Goal: Task Accomplishment & Management: Manage account settings

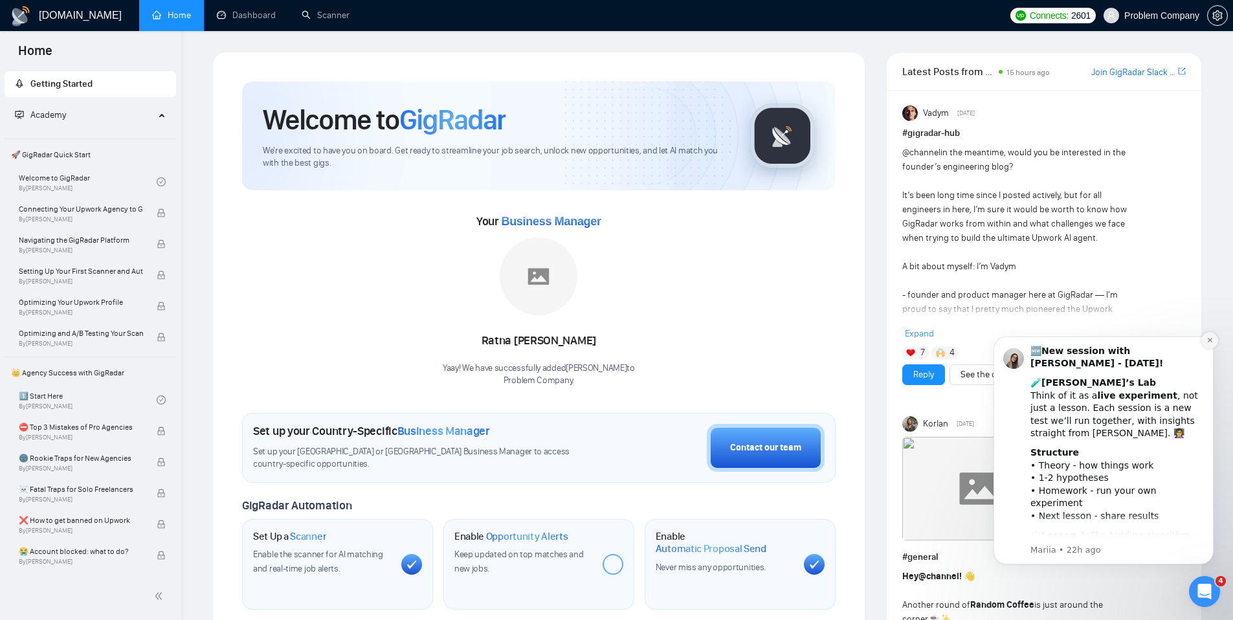
click at [1207, 344] on button "Dismiss notification" at bounding box center [1209, 340] width 17 height 17
click at [1209, 342] on icon "Dismiss notification" at bounding box center [1210, 340] width 7 height 7
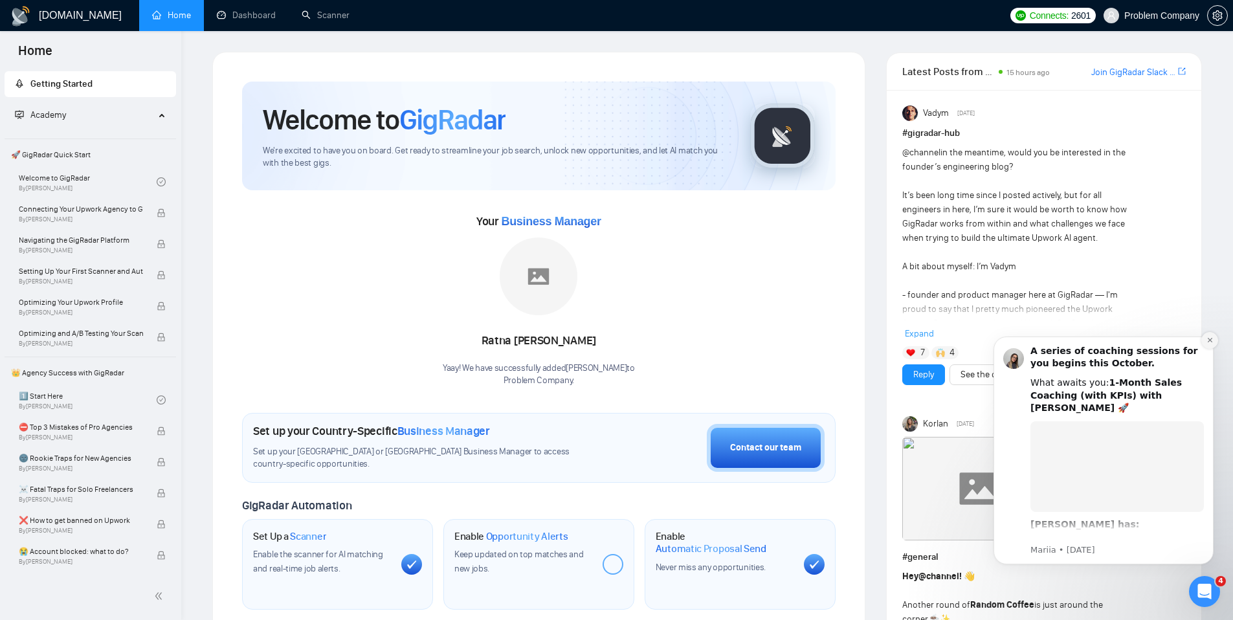
click at [1207, 340] on icon "Dismiss notification" at bounding box center [1210, 340] width 7 height 7
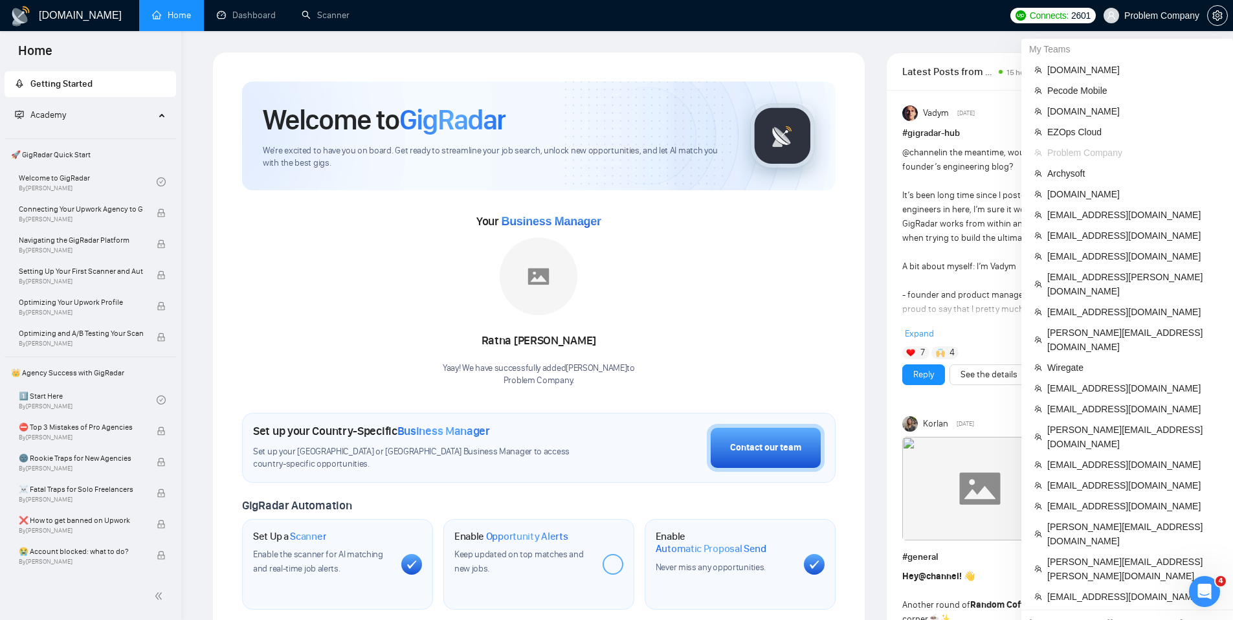
click at [1127, 16] on span "Problem Company" at bounding box center [1161, 16] width 75 height 0
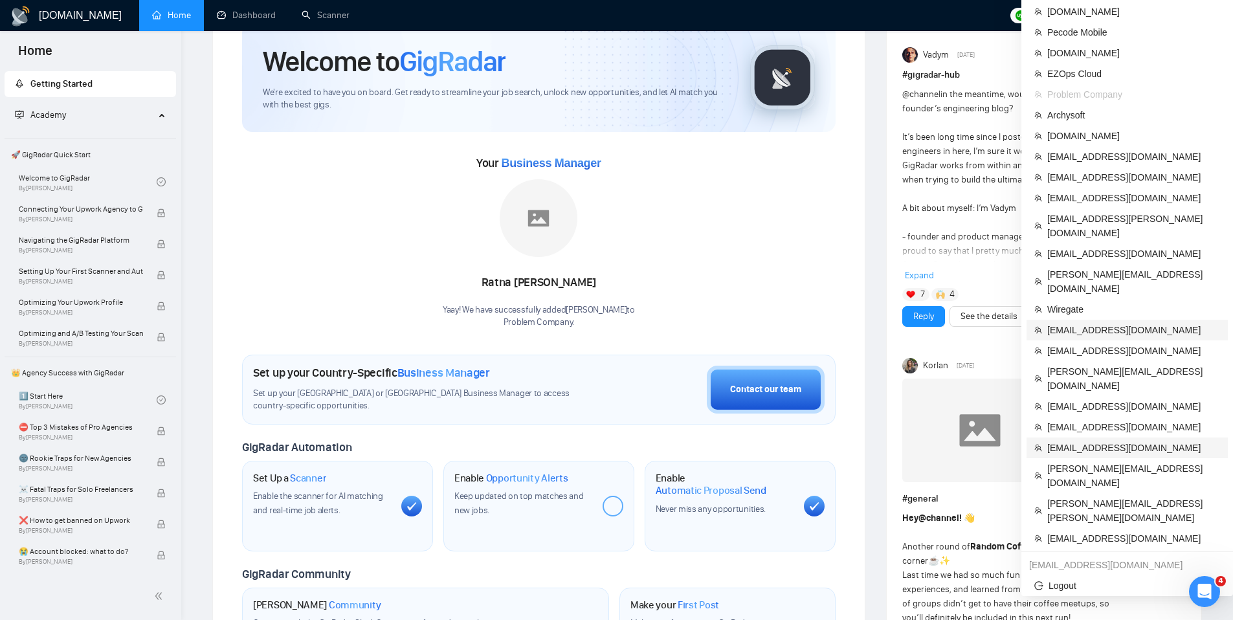
scroll to position [60, 0]
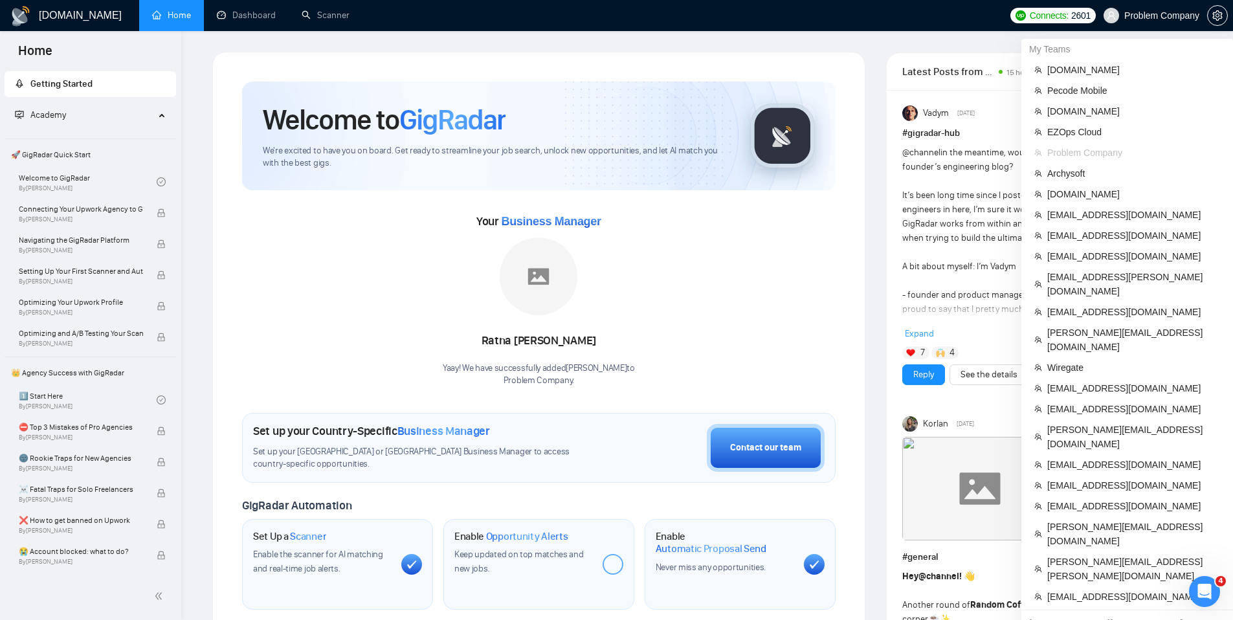
click at [1136, 16] on span "Problem Company" at bounding box center [1161, 16] width 75 height 0
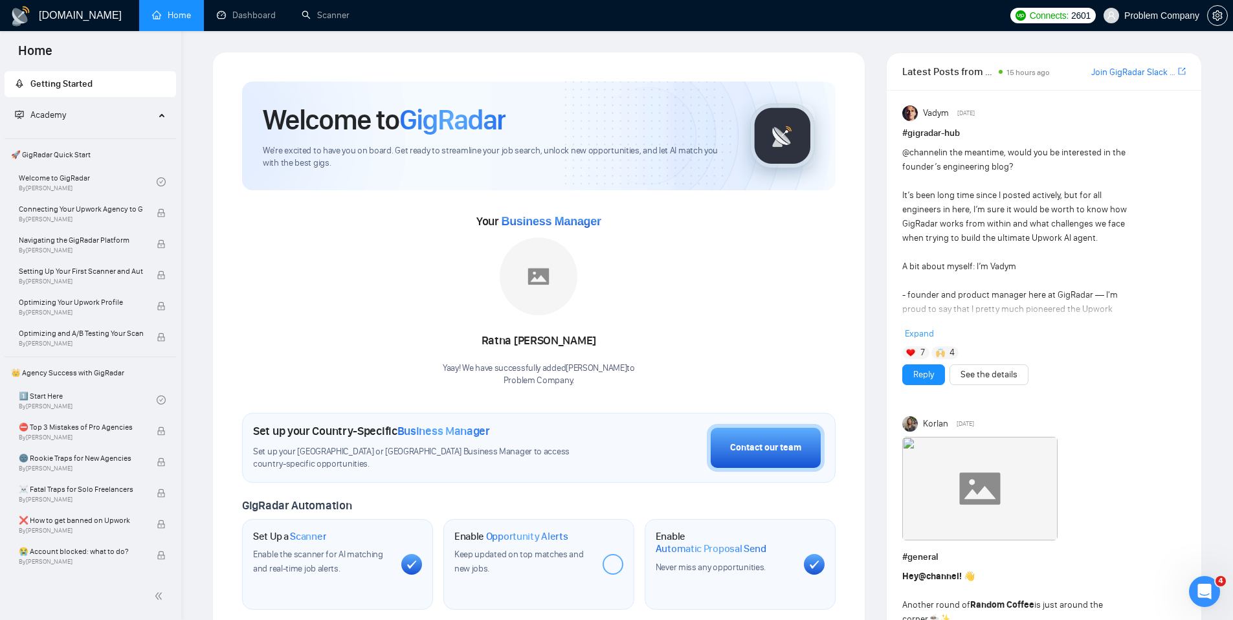
click at [961, 26] on ul "Home Dashboard Scanner" at bounding box center [569, 15] width 868 height 31
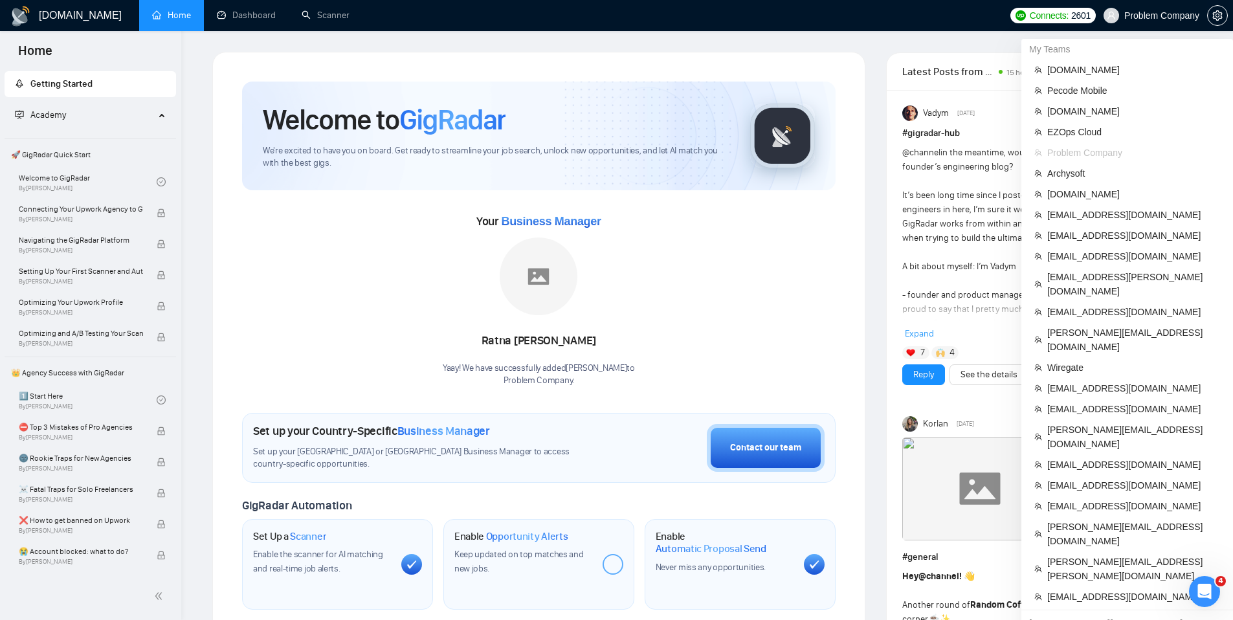
click at [1134, 16] on span "Problem Company" at bounding box center [1161, 16] width 75 height 0
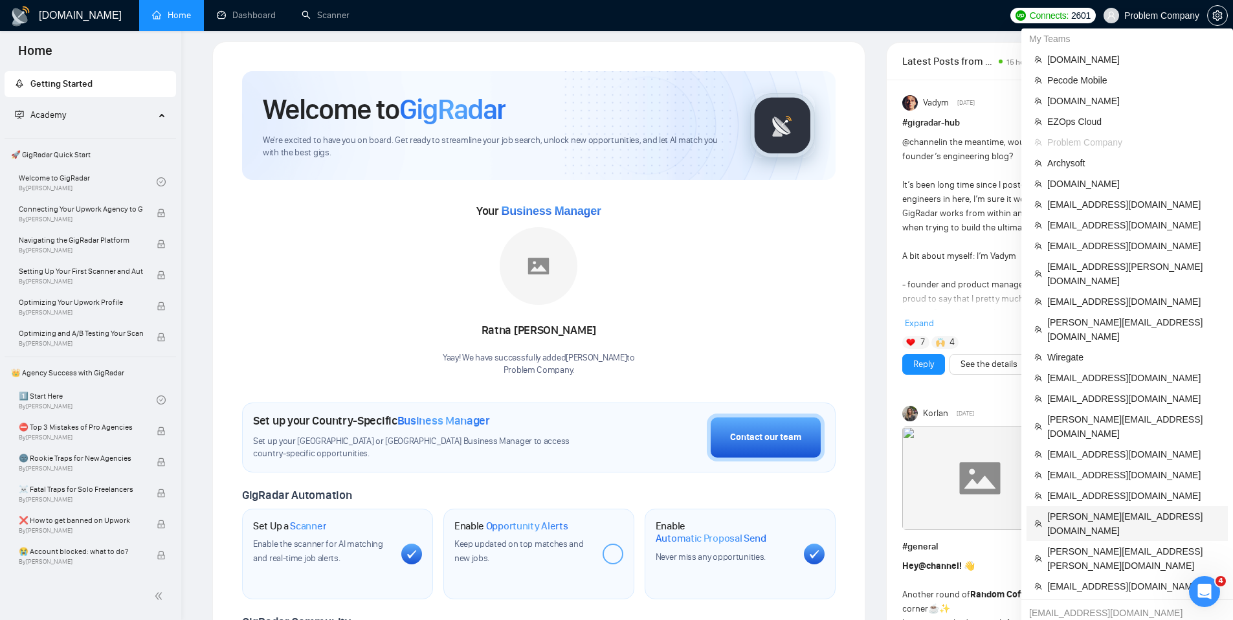
scroll to position [16, 0]
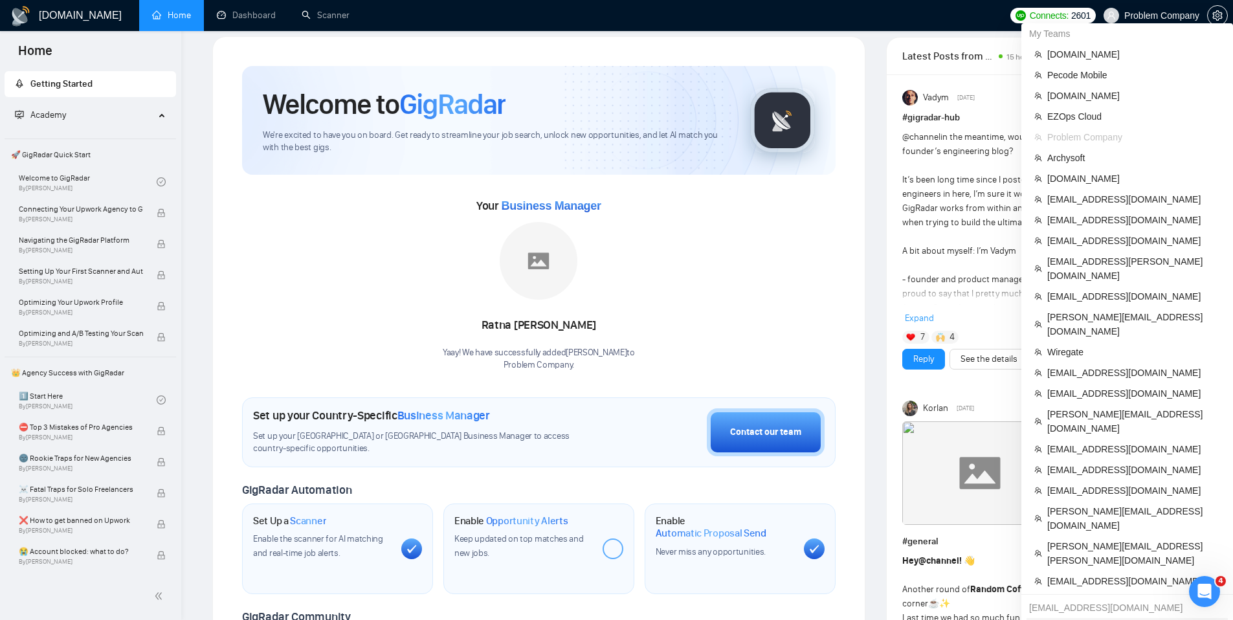
click at [1075, 619] on span "Logout" at bounding box center [1127, 628] width 186 height 14
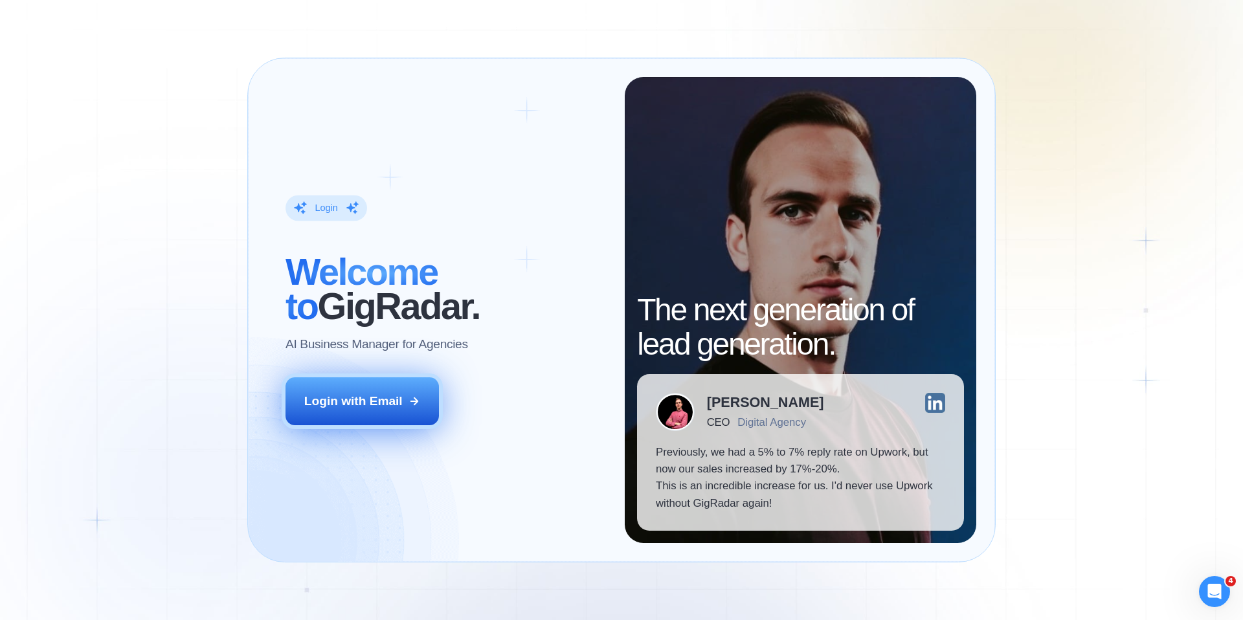
click at [389, 407] on div "Login with Email" at bounding box center [353, 401] width 98 height 17
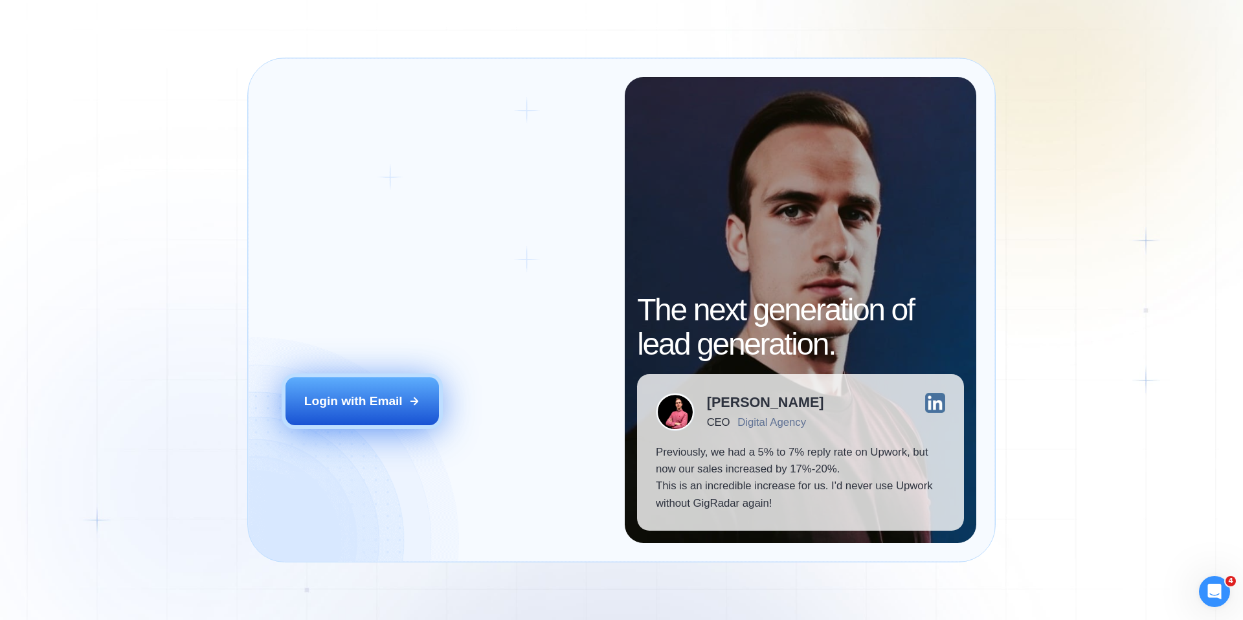
click at [404, 410] on button "Login with Email" at bounding box center [362, 401] width 154 height 48
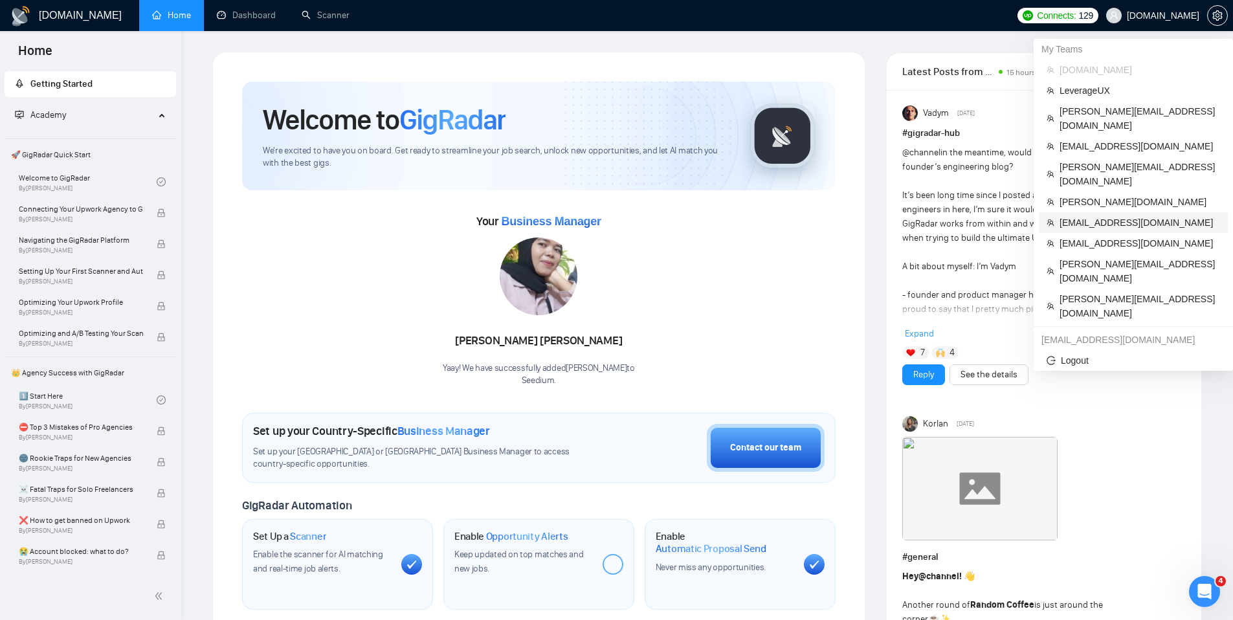
click at [1078, 216] on span "[EMAIL_ADDRESS][DOMAIN_NAME]" at bounding box center [1140, 223] width 161 height 14
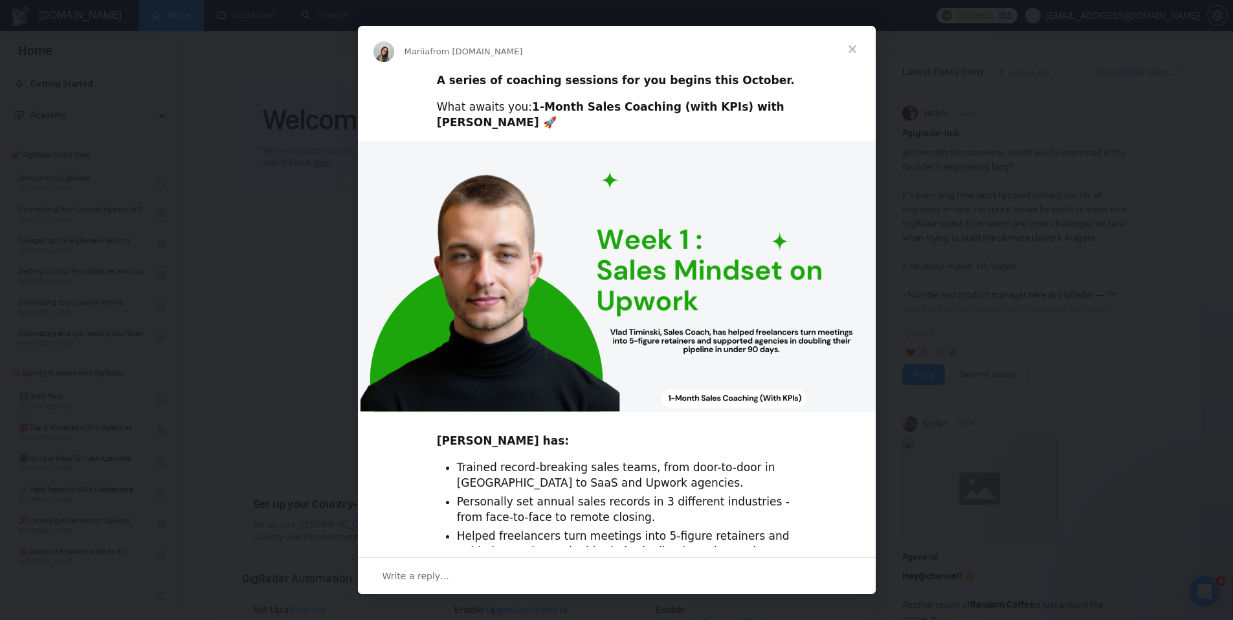
click at [856, 47] on span "Close" at bounding box center [852, 49] width 47 height 47
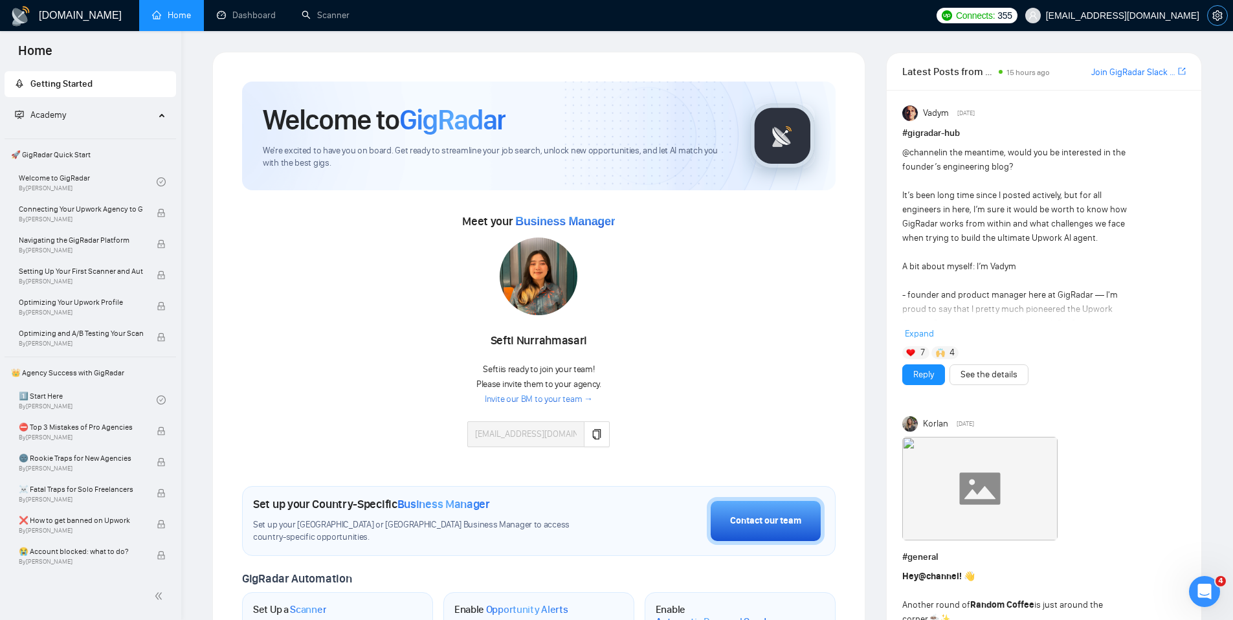
click at [1216, 11] on icon "setting" at bounding box center [1217, 15] width 10 height 10
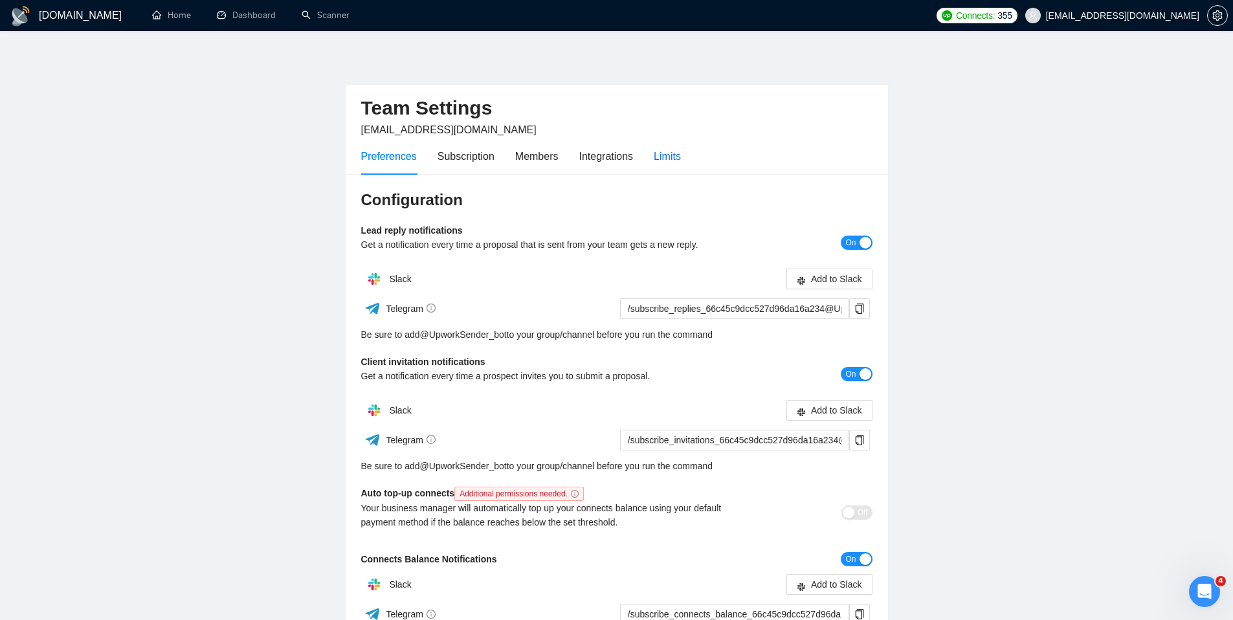
click at [678, 158] on div "Limits" at bounding box center [667, 156] width 27 height 16
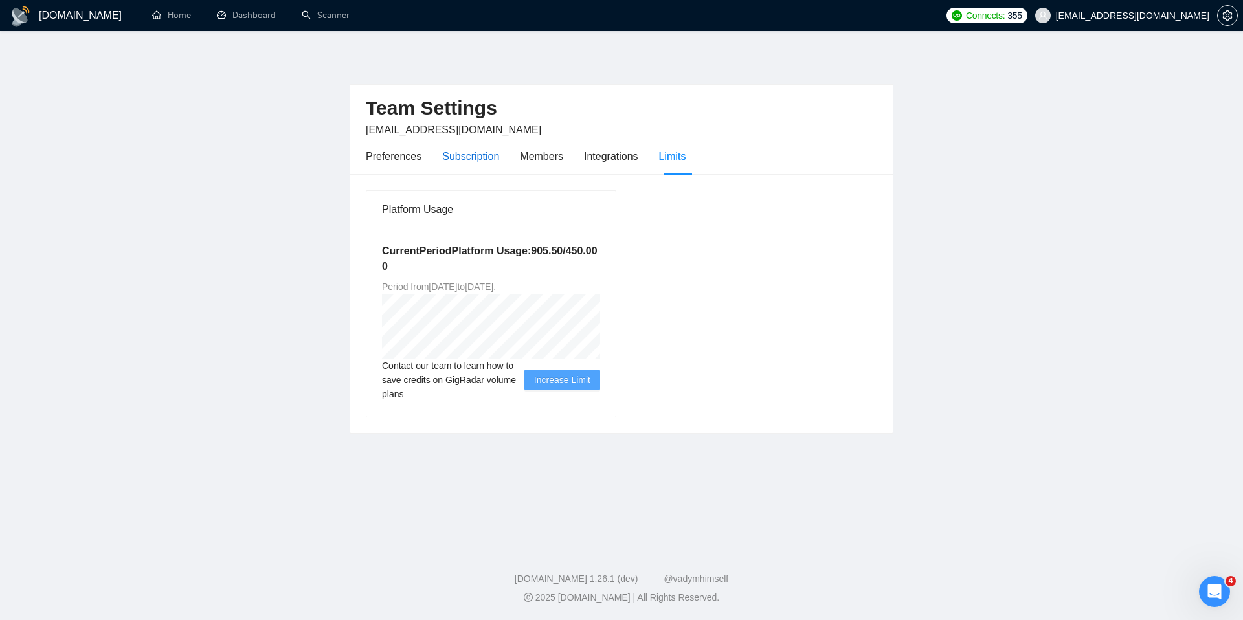
click at [484, 161] on div "Subscription" at bounding box center [470, 156] width 57 height 16
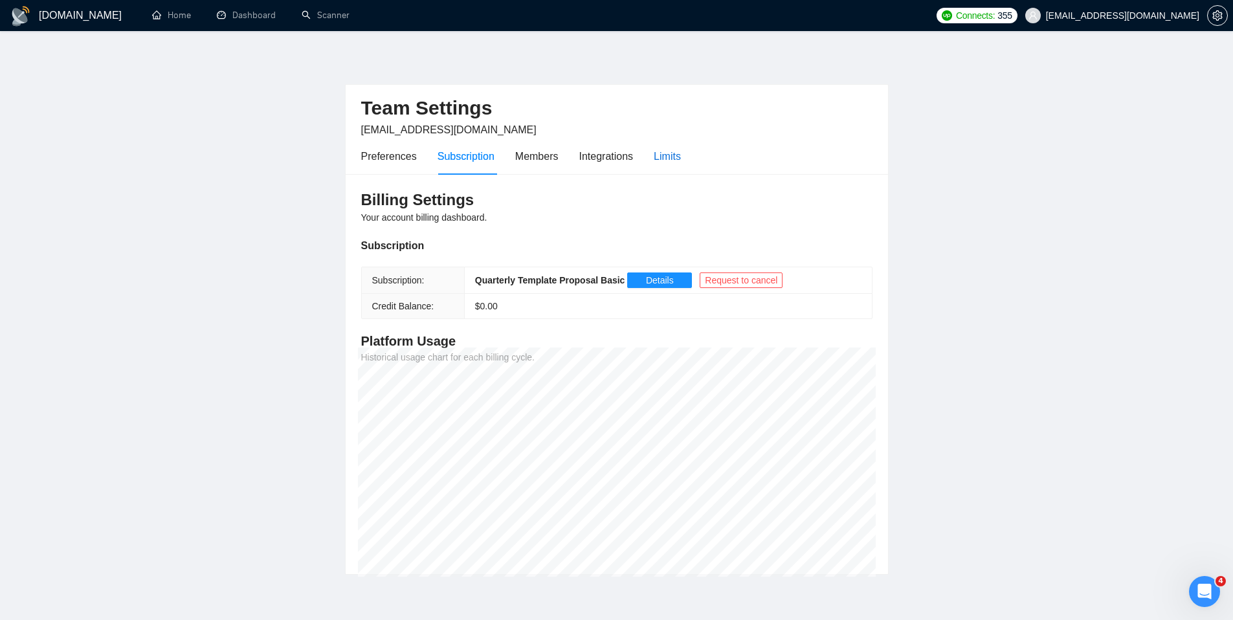
click at [678, 152] on div "Limits" at bounding box center [667, 156] width 27 height 16
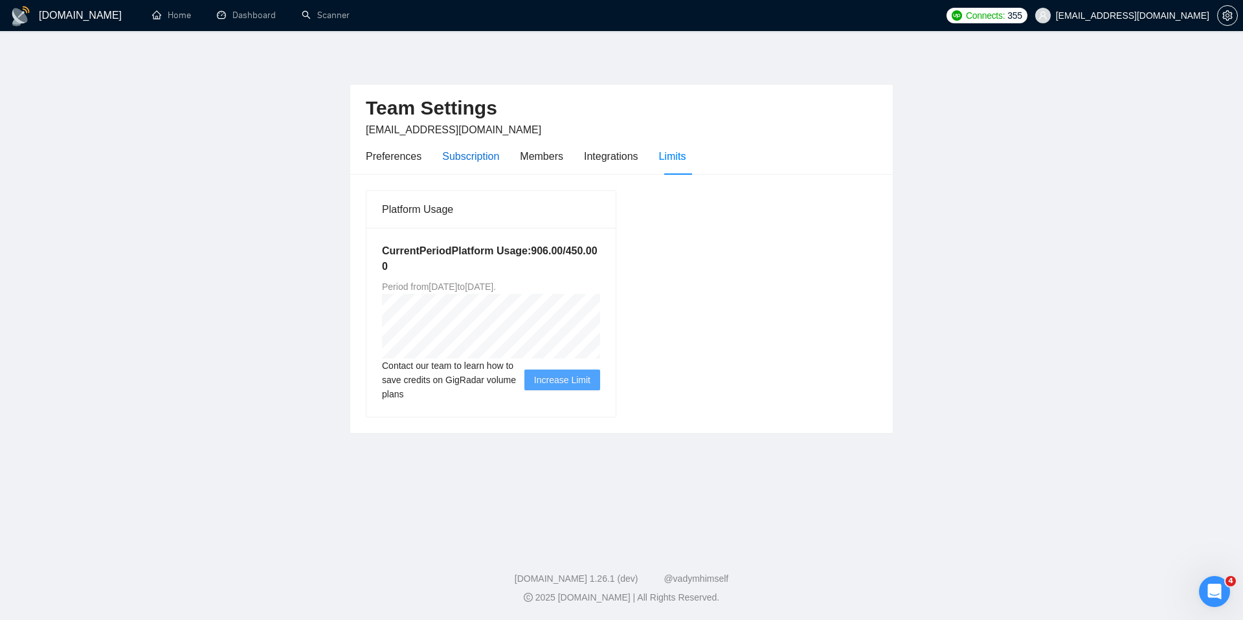
click at [480, 155] on div "Subscription" at bounding box center [470, 156] width 57 height 16
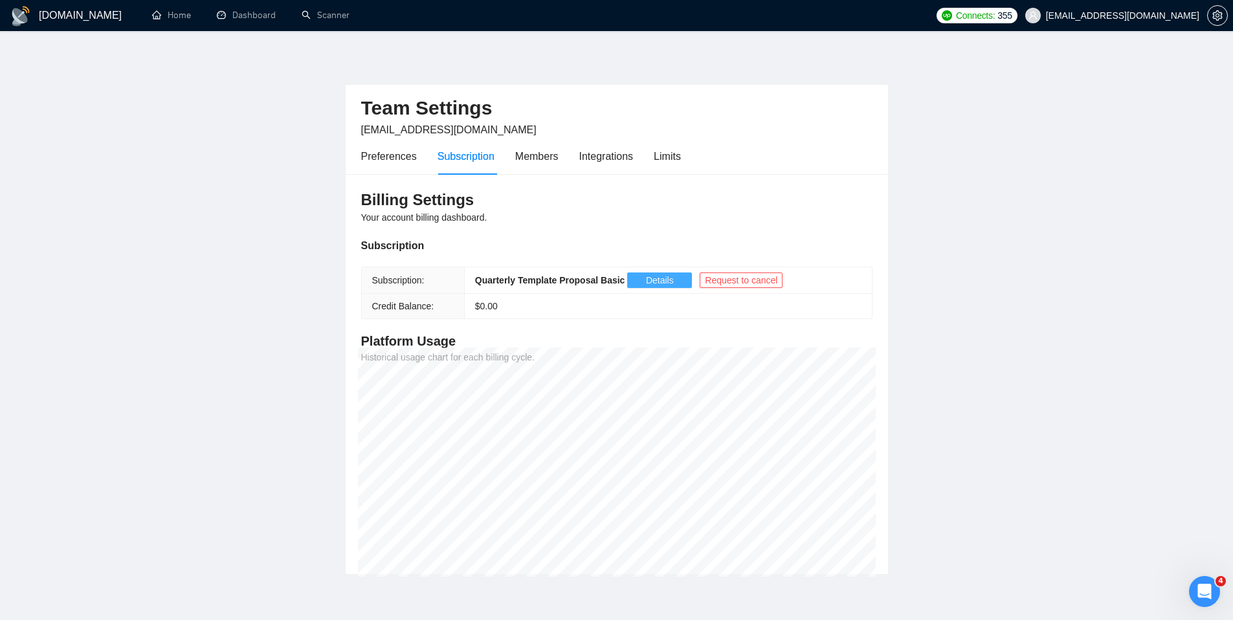
click at [662, 281] on span "Details" at bounding box center [660, 280] width 28 height 14
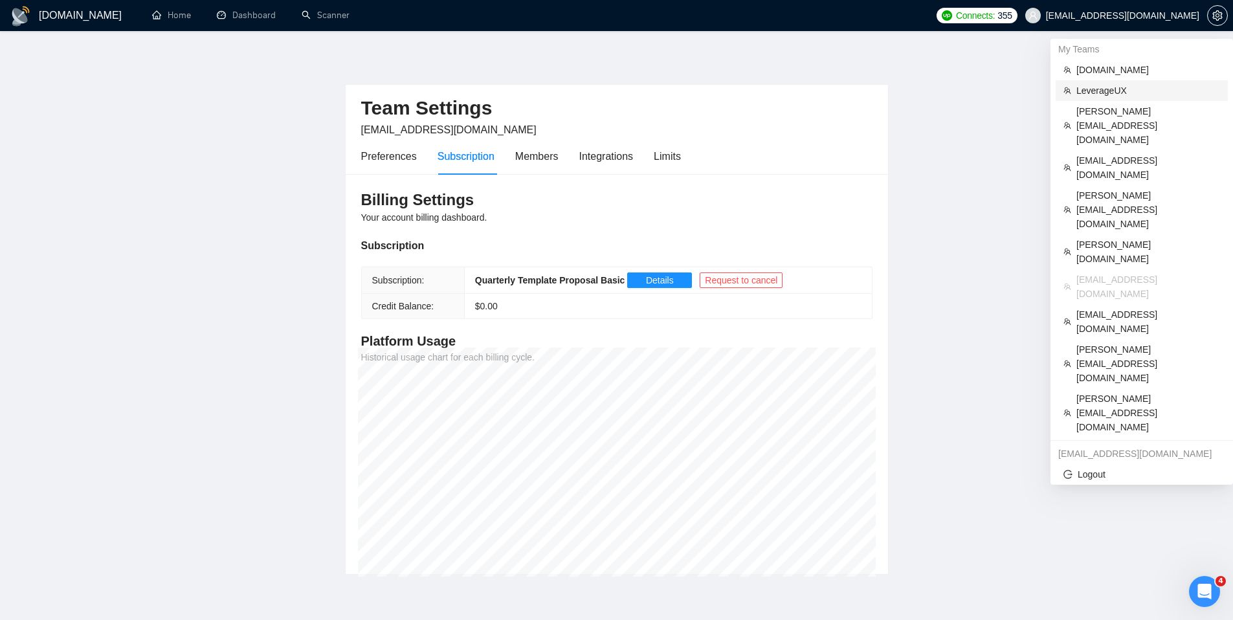
click at [1107, 89] on span "LeverageUX" at bounding box center [1148, 91] width 144 height 14
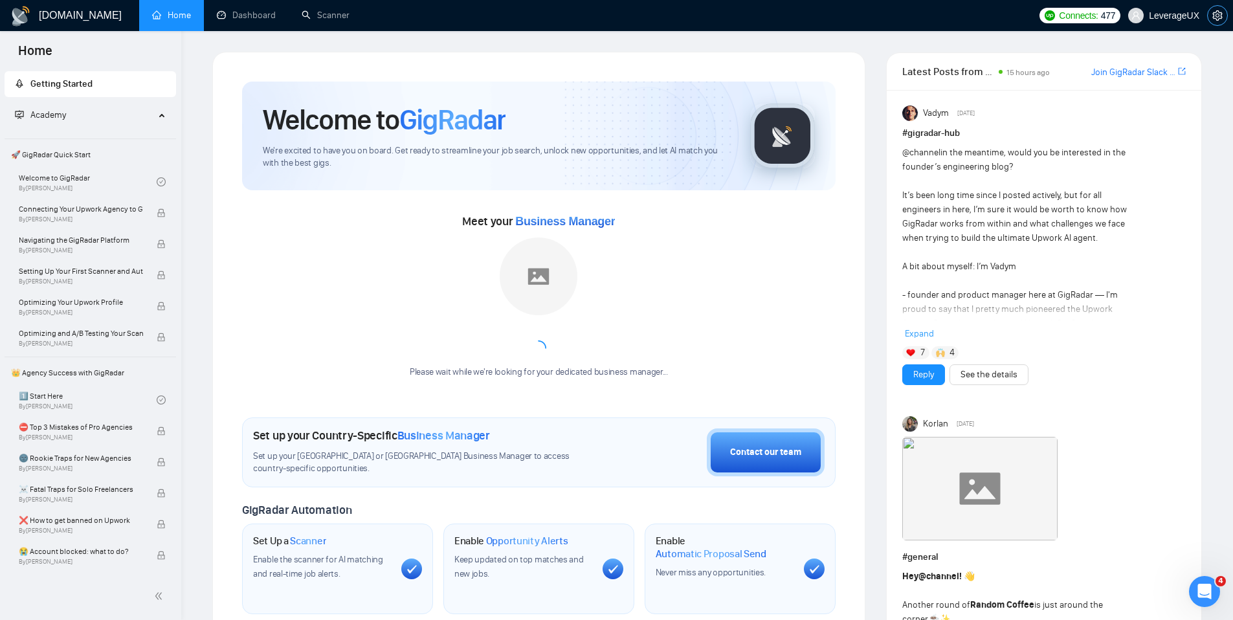
click at [1218, 10] on icon "setting" at bounding box center [1217, 15] width 10 height 10
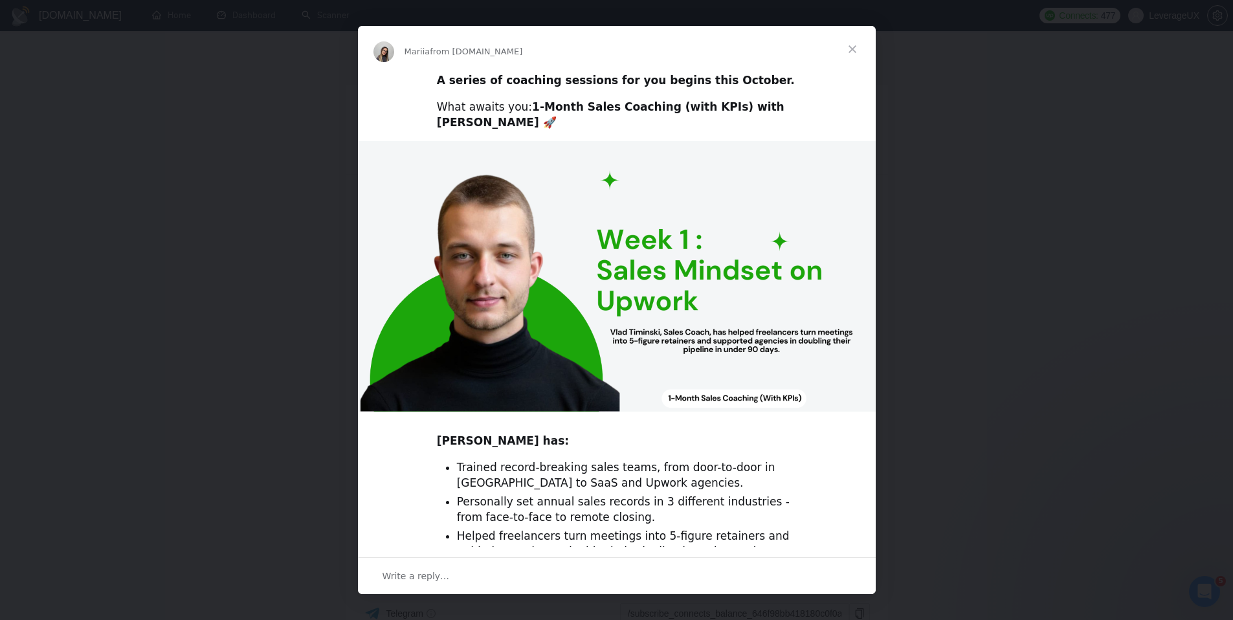
click at [850, 53] on span "Close" at bounding box center [852, 49] width 47 height 47
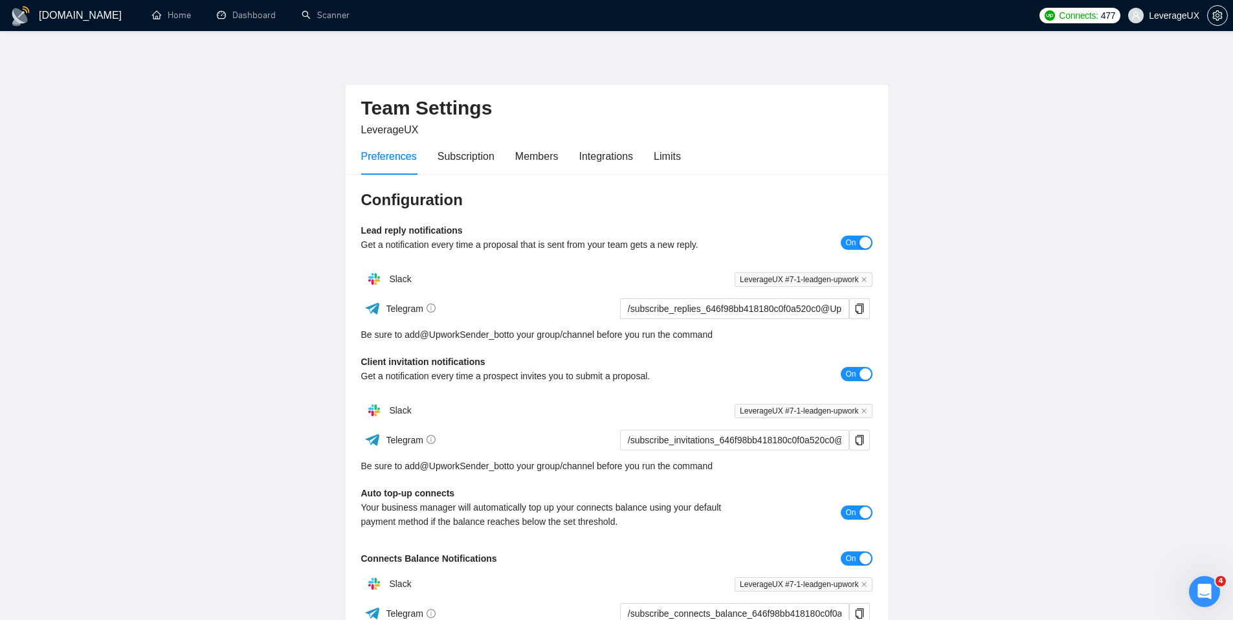
click at [690, 146] on div "Preferences Subscription Members Integrations Limits" at bounding box center [616, 156] width 511 height 37
drag, startPoint x: 650, startPoint y: 170, endPoint x: 671, endPoint y: 156, distance: 24.8
click at [651, 170] on div "Preferences Subscription Members Integrations Limits" at bounding box center [521, 156] width 320 height 37
click at [681, 151] on div "Limits" at bounding box center [667, 156] width 27 height 16
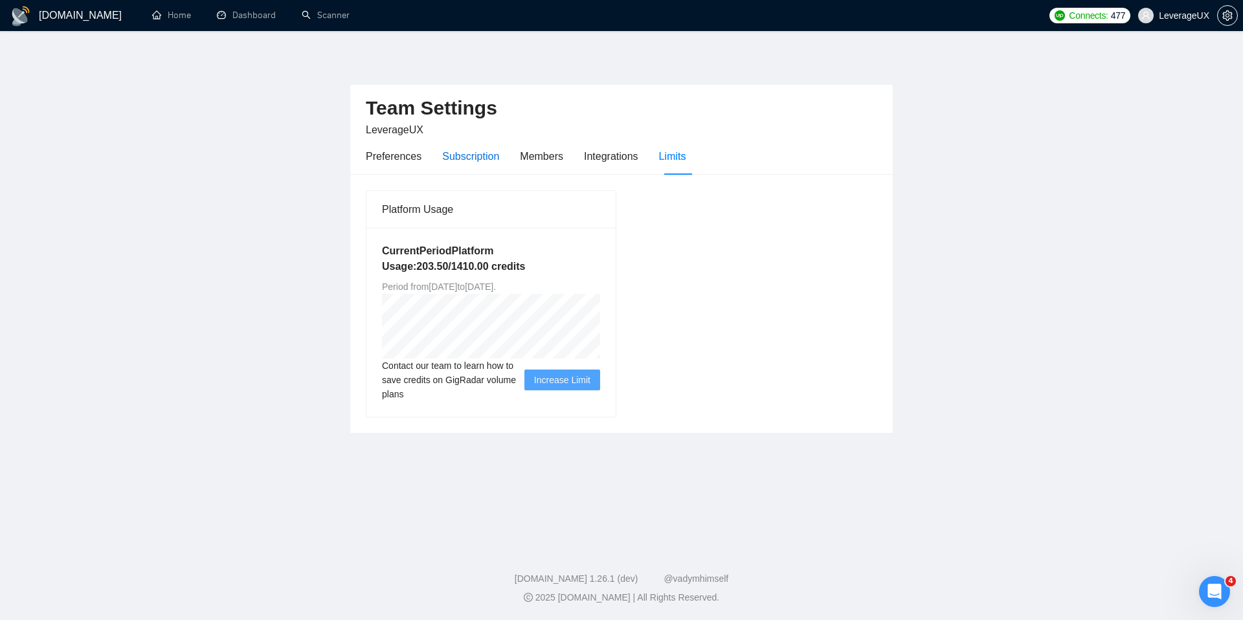
click at [463, 157] on div "Subscription" at bounding box center [470, 156] width 57 height 16
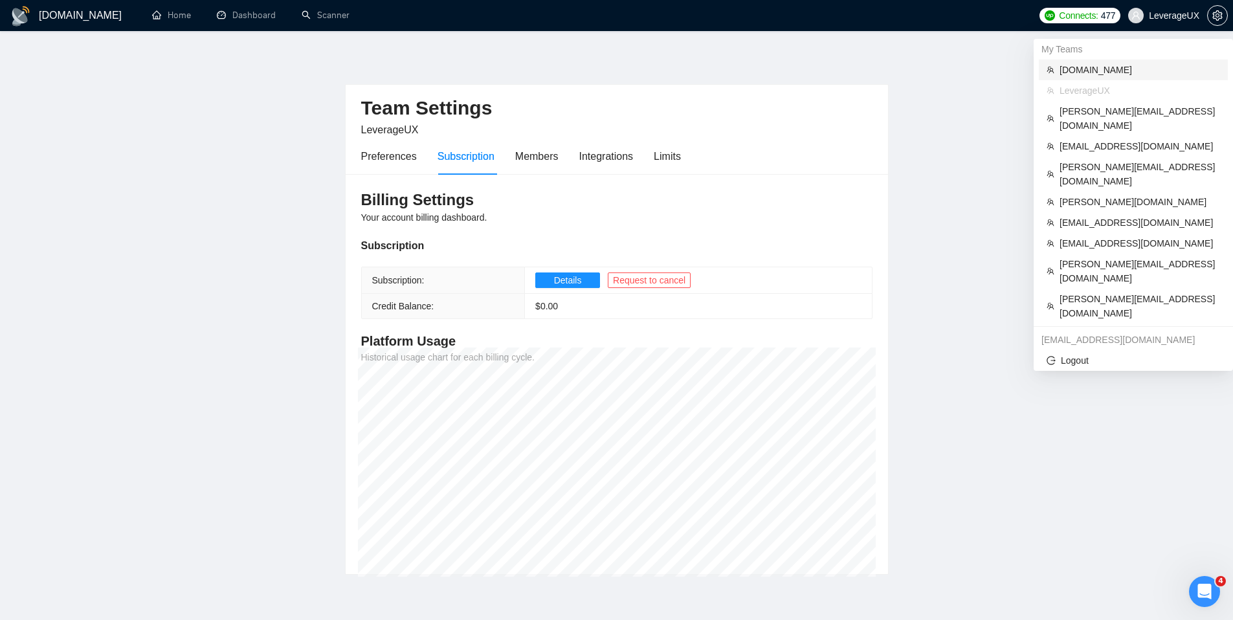
click at [1091, 74] on span "[DOMAIN_NAME]" at bounding box center [1140, 70] width 161 height 14
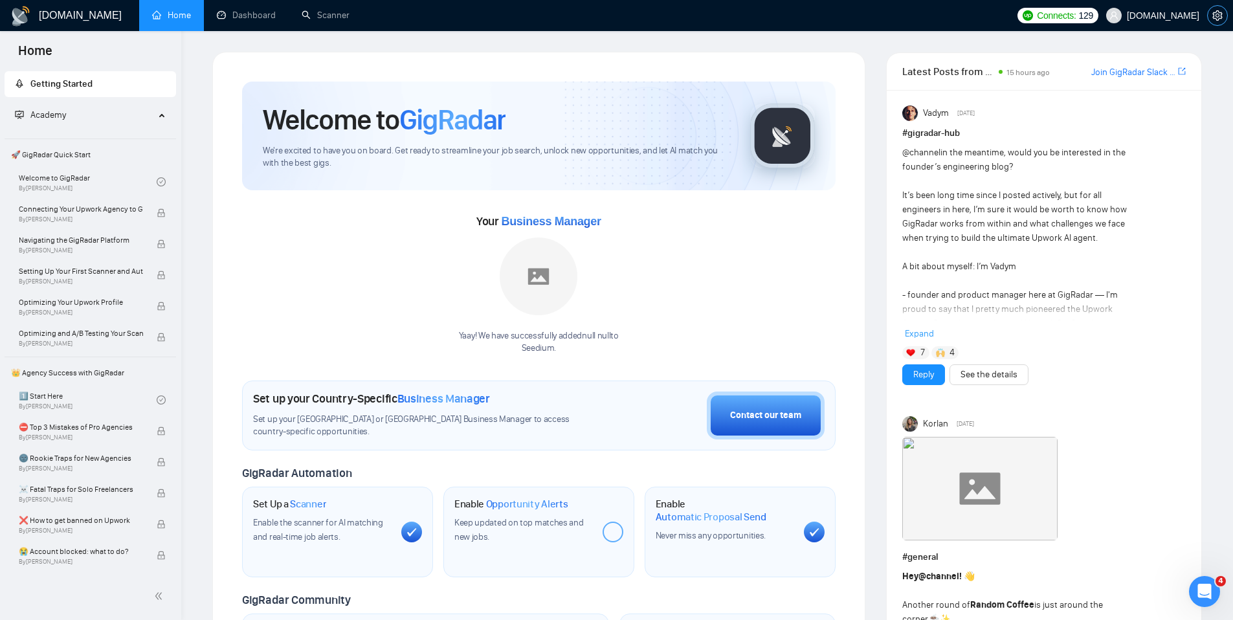
click at [1222, 15] on icon "setting" at bounding box center [1217, 15] width 10 height 10
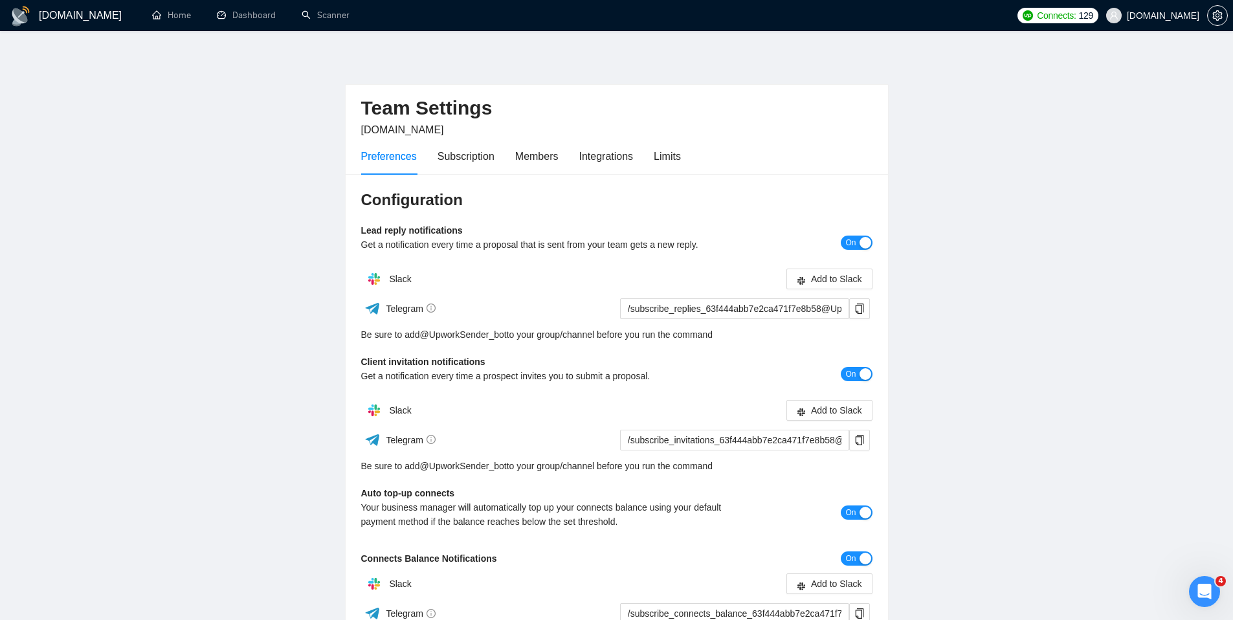
click at [695, 164] on div "Preferences Subscription Members Integrations Limits" at bounding box center [616, 156] width 511 height 37
click at [687, 162] on div "Preferences Subscription Members Integrations Limits" at bounding box center [616, 156] width 511 height 37
click at [680, 161] on div "Limits" at bounding box center [667, 156] width 27 height 16
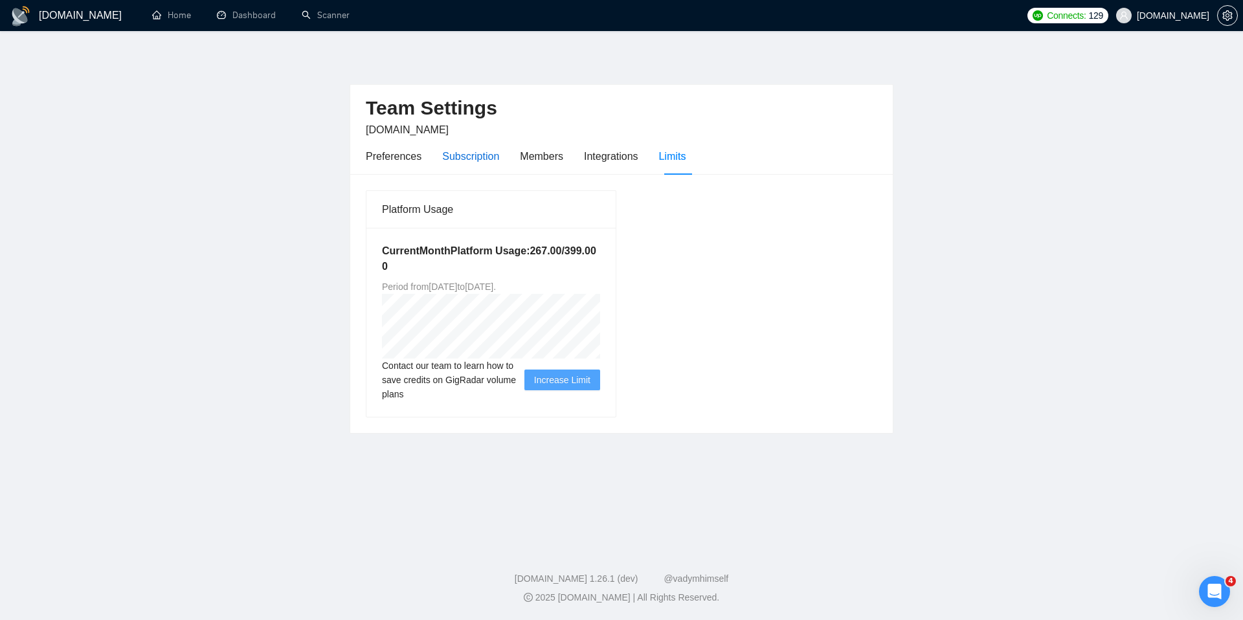
click at [485, 162] on div "Subscription" at bounding box center [470, 156] width 57 height 16
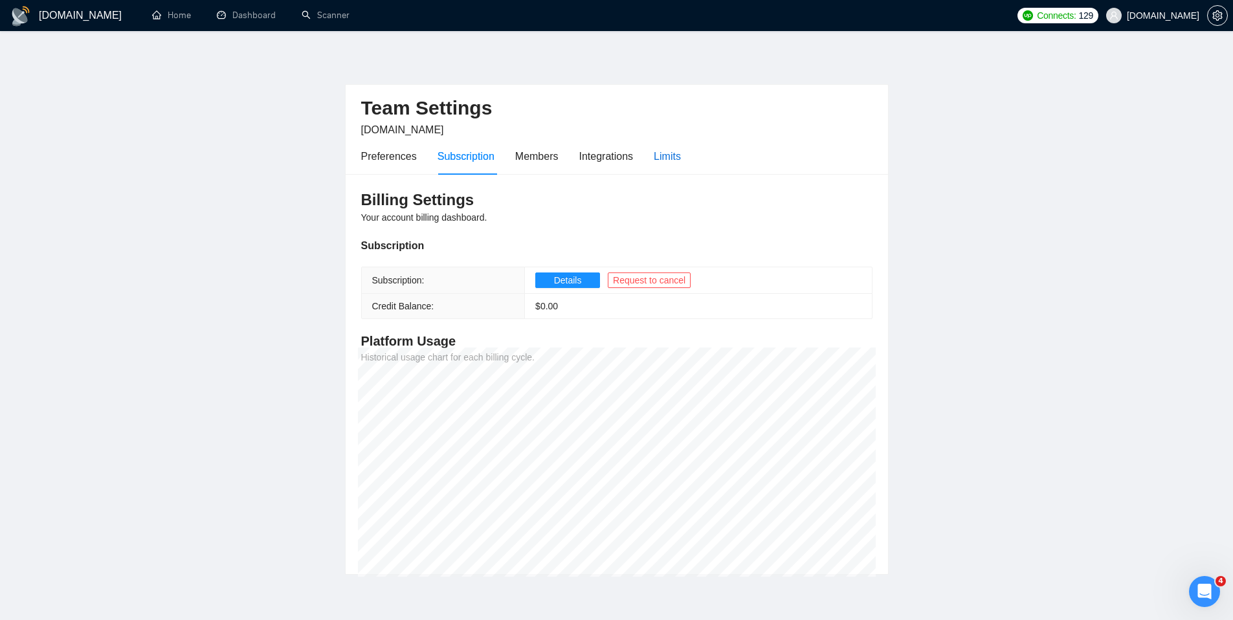
click at [663, 156] on div "Limits" at bounding box center [667, 156] width 27 height 16
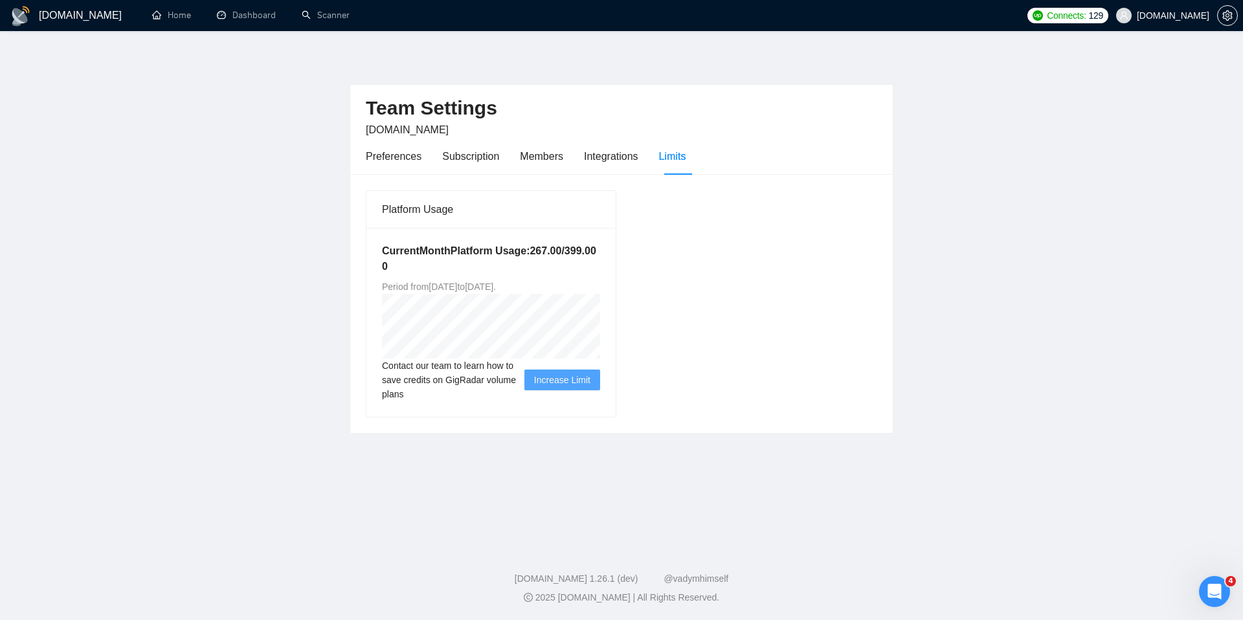
click at [546, 386] on span "Increase Limit" at bounding box center [562, 380] width 56 height 14
click at [557, 382] on span "Increase Limit" at bounding box center [562, 380] width 56 height 14
click at [562, 385] on span "Increase Limit" at bounding box center [562, 380] width 56 height 14
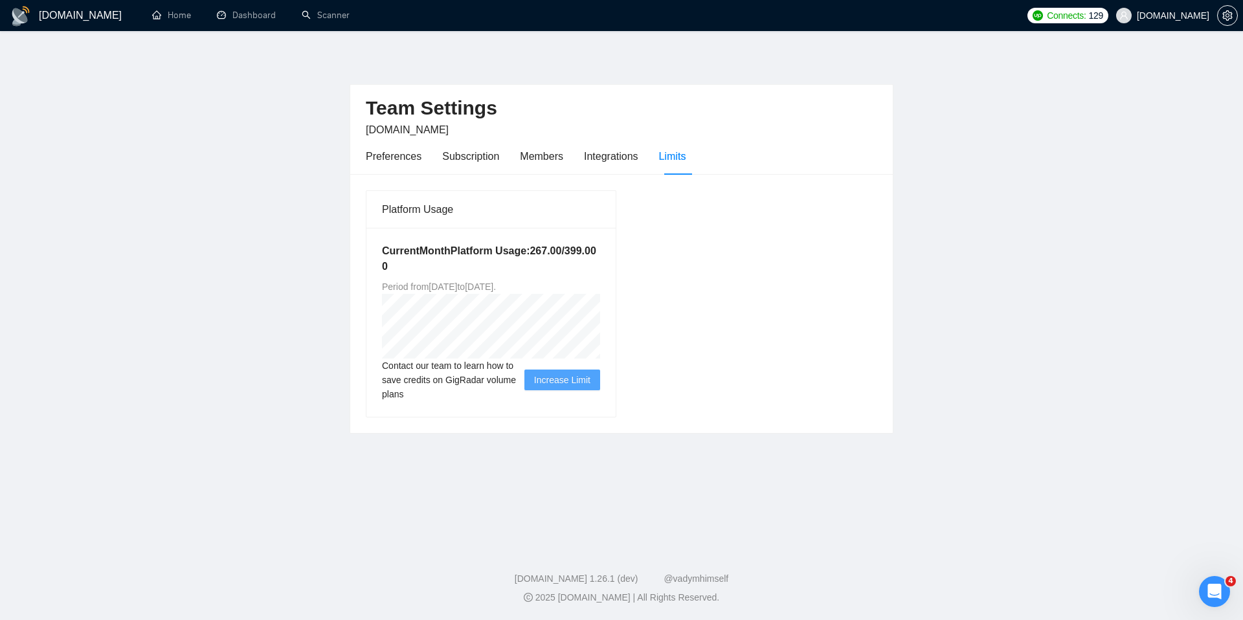
click at [562, 385] on span "Increase Limit" at bounding box center [562, 380] width 56 height 14
click at [768, 358] on div "Platform Usage Current Month Platform Usage: 267.00 / 399.00 0 Period from Mon …" at bounding box center [622, 304] width 522 height 228
click at [548, 381] on span "Increase Limit" at bounding box center [562, 380] width 56 height 14
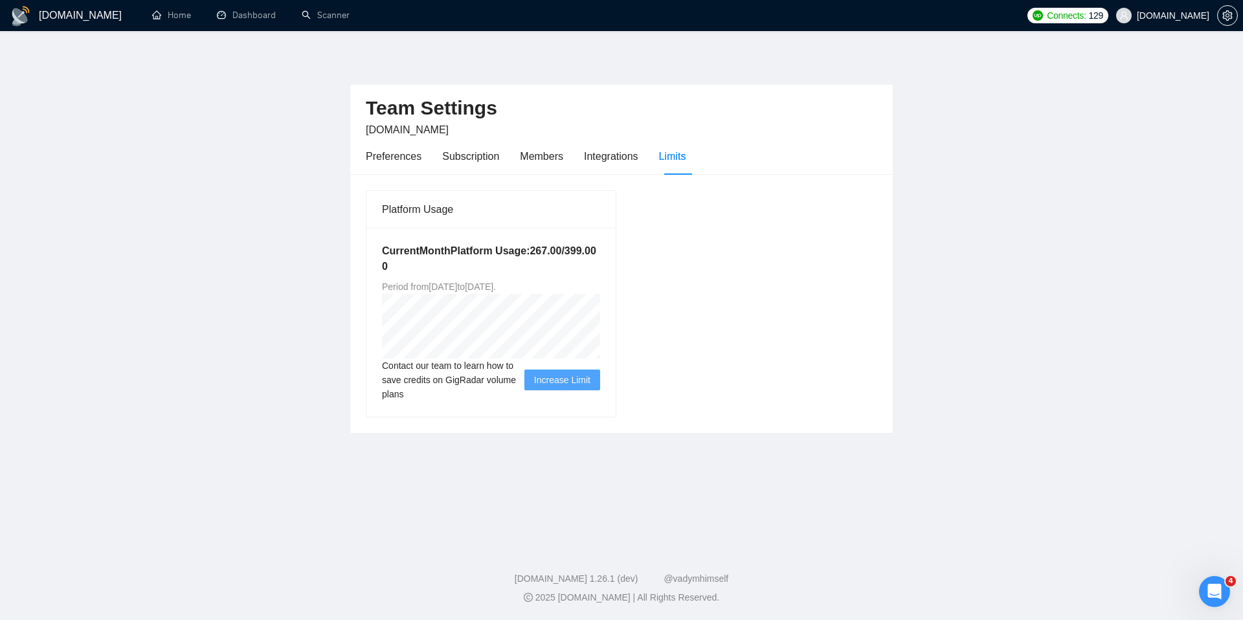
click at [548, 381] on span "Increase Limit" at bounding box center [562, 380] width 56 height 14
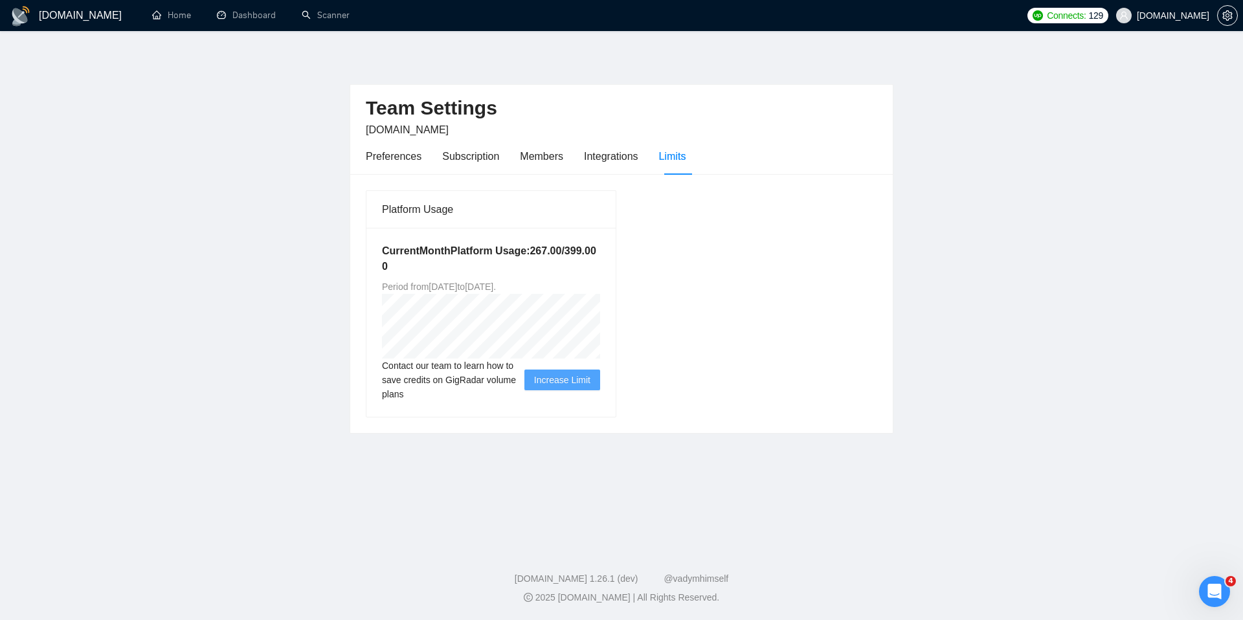
click at [548, 381] on span "Increase Limit" at bounding box center [562, 380] width 56 height 14
click at [546, 377] on span "Increase Limit" at bounding box center [562, 380] width 56 height 14
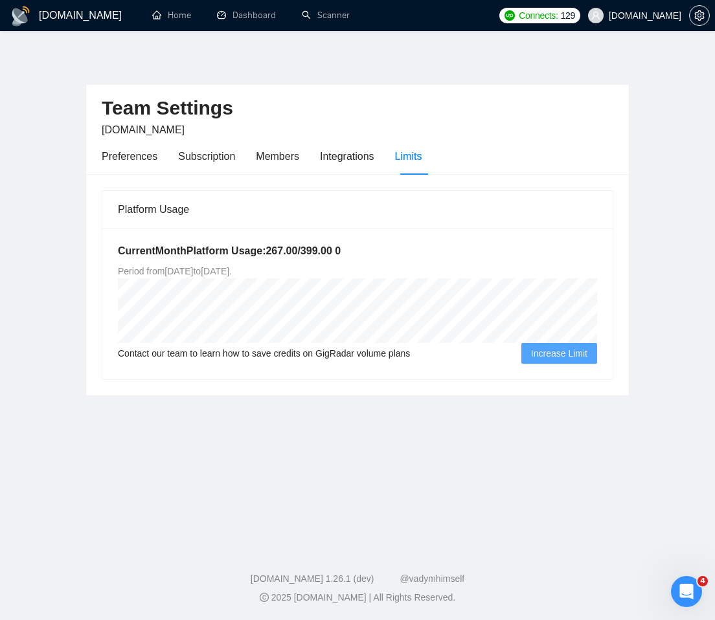
click at [551, 359] on span "Increase Limit" at bounding box center [559, 353] width 56 height 14
click at [548, 356] on span "Increase Limit" at bounding box center [559, 353] width 56 height 14
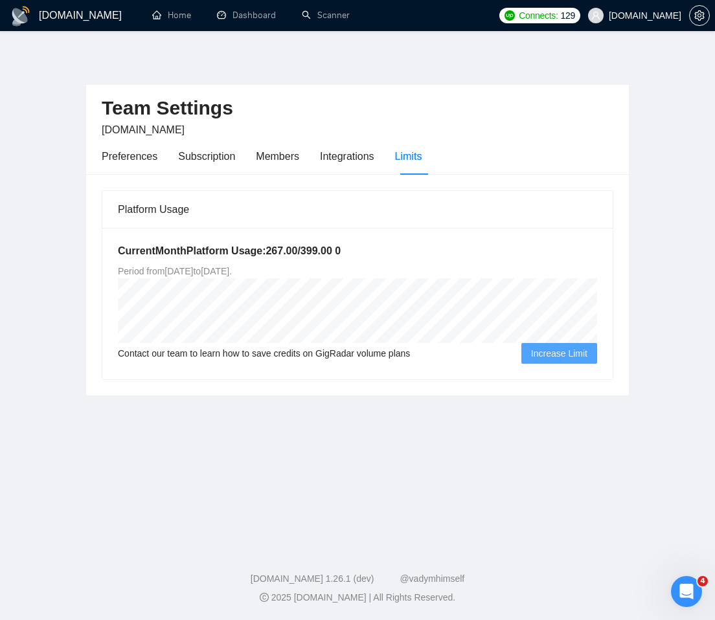
click at [553, 357] on span "Increase Limit" at bounding box center [559, 353] width 56 height 14
click at [526, 425] on main "Team Settings Seedium.io Preferences Subscription Members Integrations Limits P…" at bounding box center [357, 286] width 673 height 469
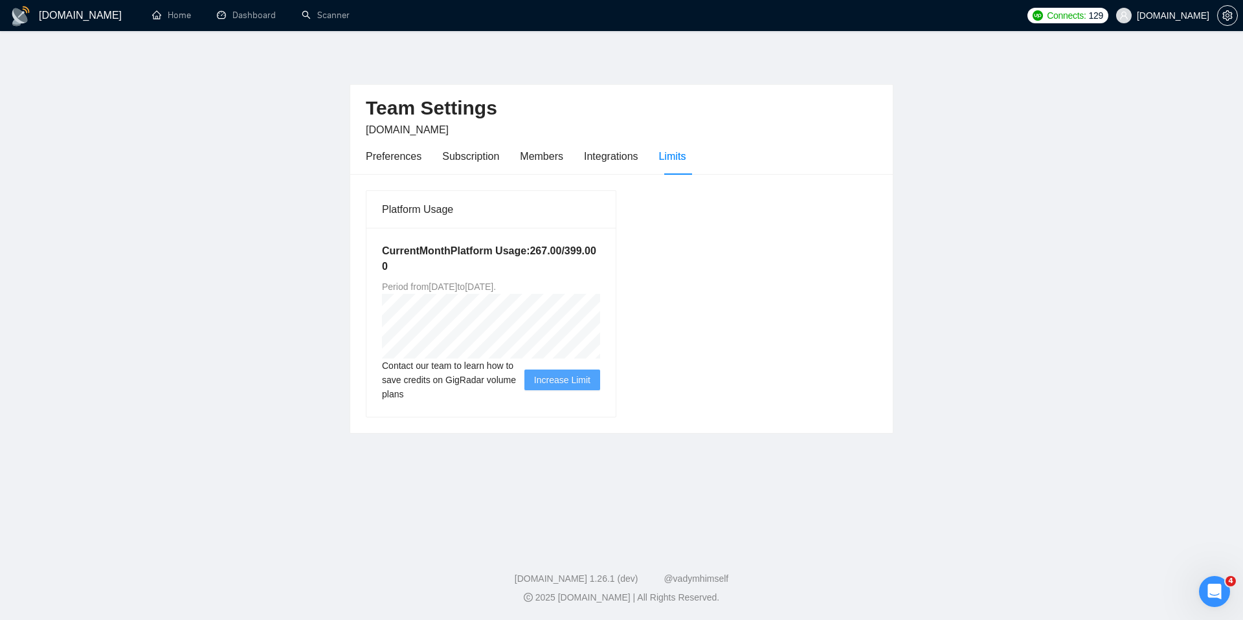
click at [614, 266] on div "Current Month Platform Usage: 267.00 / 399.00 0 Period from Mon Sep 15 2025 to …" at bounding box center [490, 322] width 249 height 189
click at [465, 161] on div "Subscription" at bounding box center [470, 156] width 57 height 16
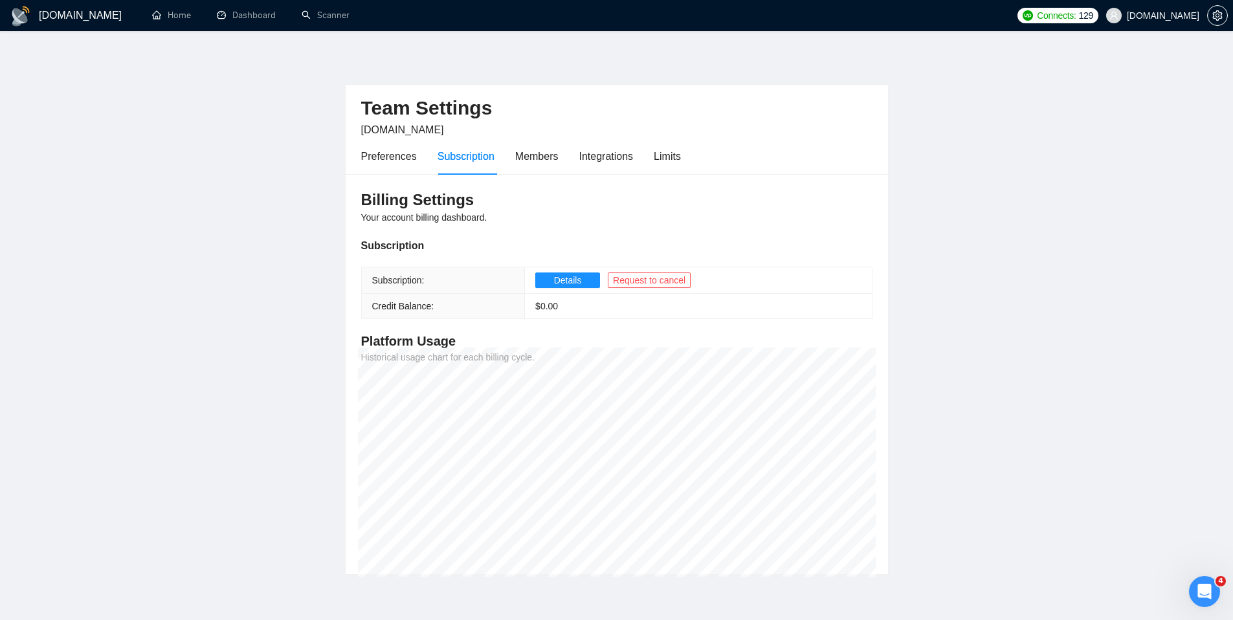
click at [649, 164] on div "Preferences Subscription Members Integrations Limits" at bounding box center [521, 156] width 320 height 37
click at [660, 159] on div "Limits" at bounding box center [667, 156] width 27 height 16
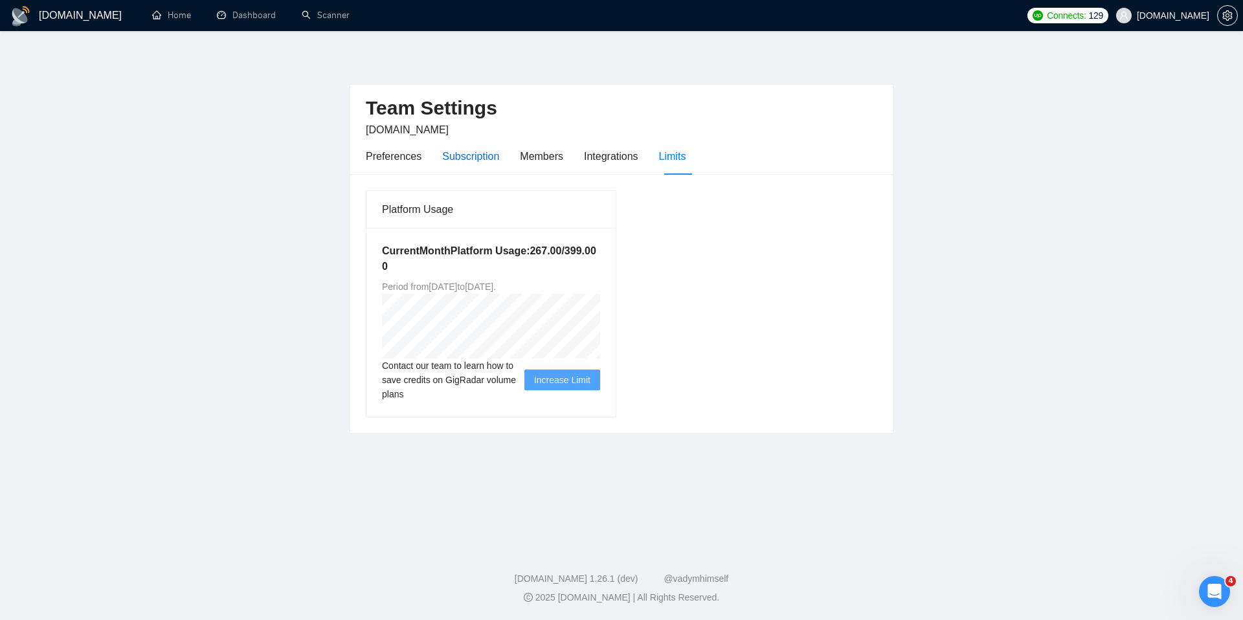
click at [474, 156] on div "Subscription" at bounding box center [470, 156] width 57 height 16
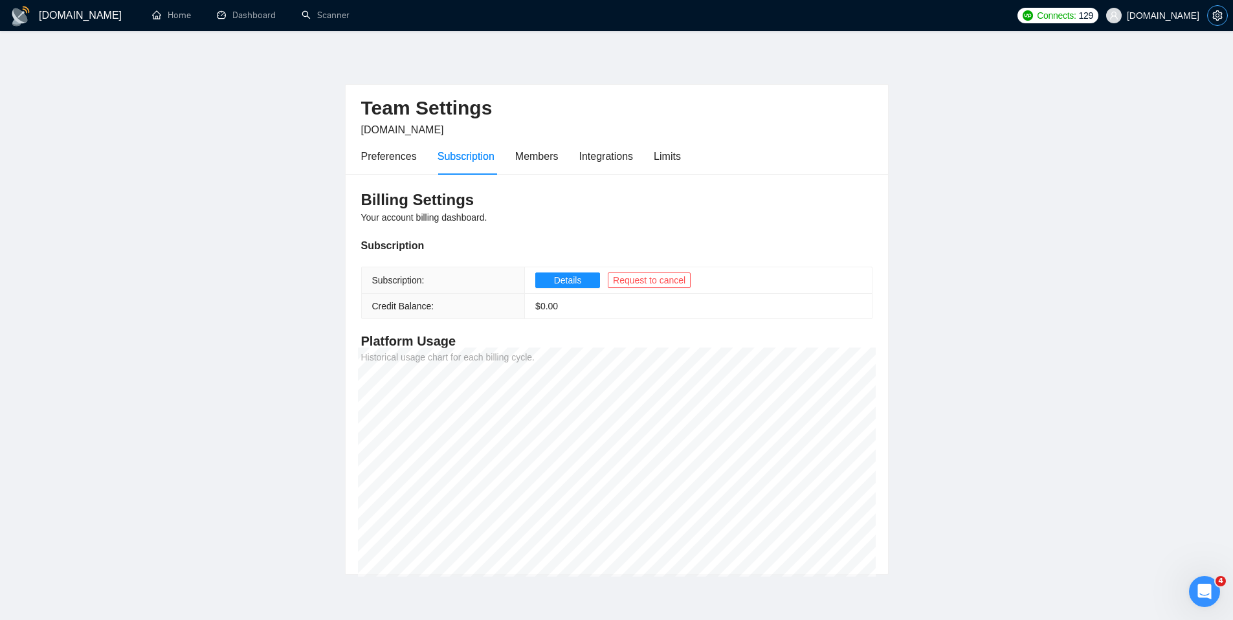
click at [1217, 19] on icon "setting" at bounding box center [1217, 15] width 10 height 10
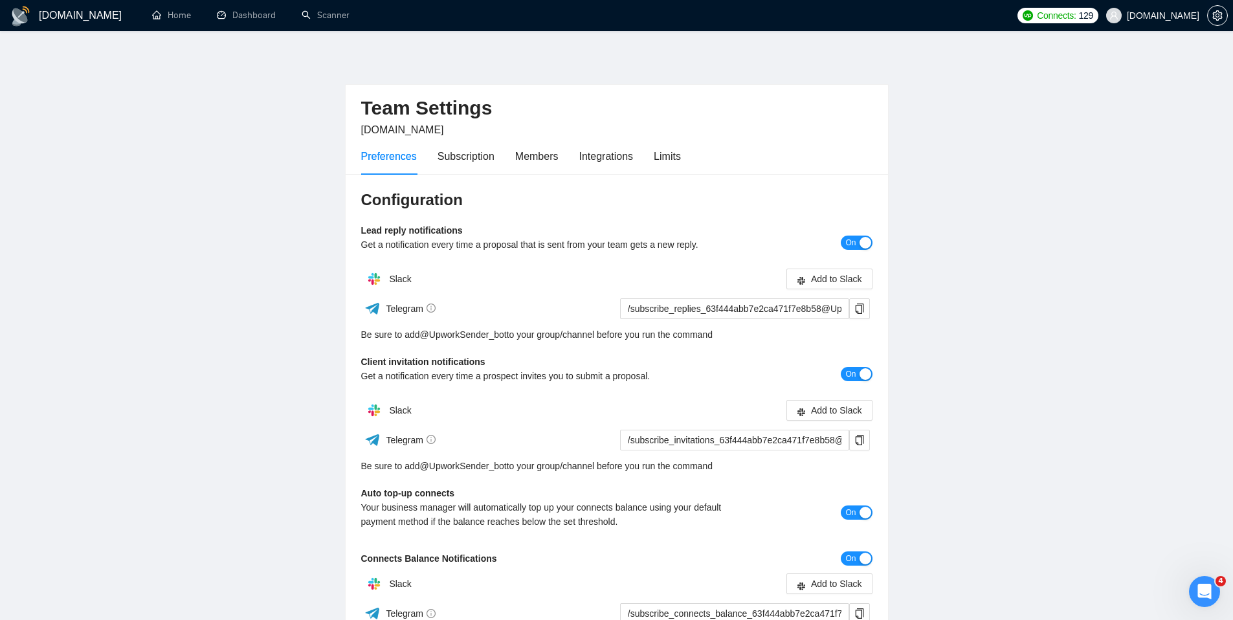
click at [1172, 16] on span "[DOMAIN_NAME]" at bounding box center [1163, 16] width 72 height 0
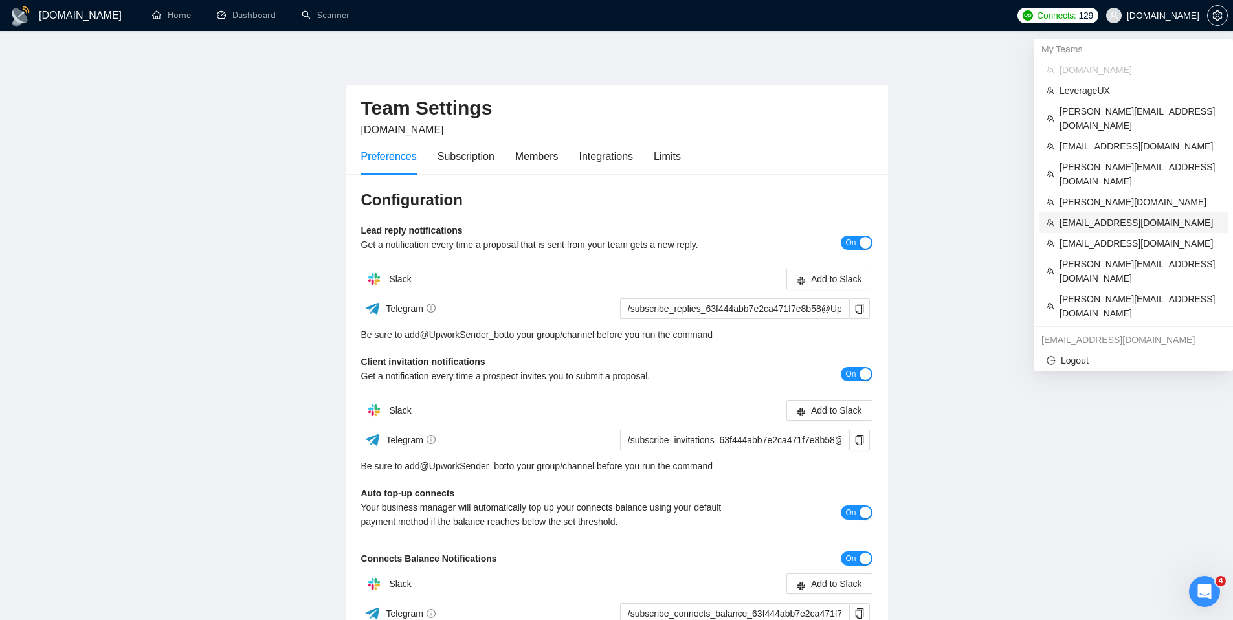
click at [1099, 216] on span "[EMAIL_ADDRESS][DOMAIN_NAME]" at bounding box center [1140, 223] width 161 height 14
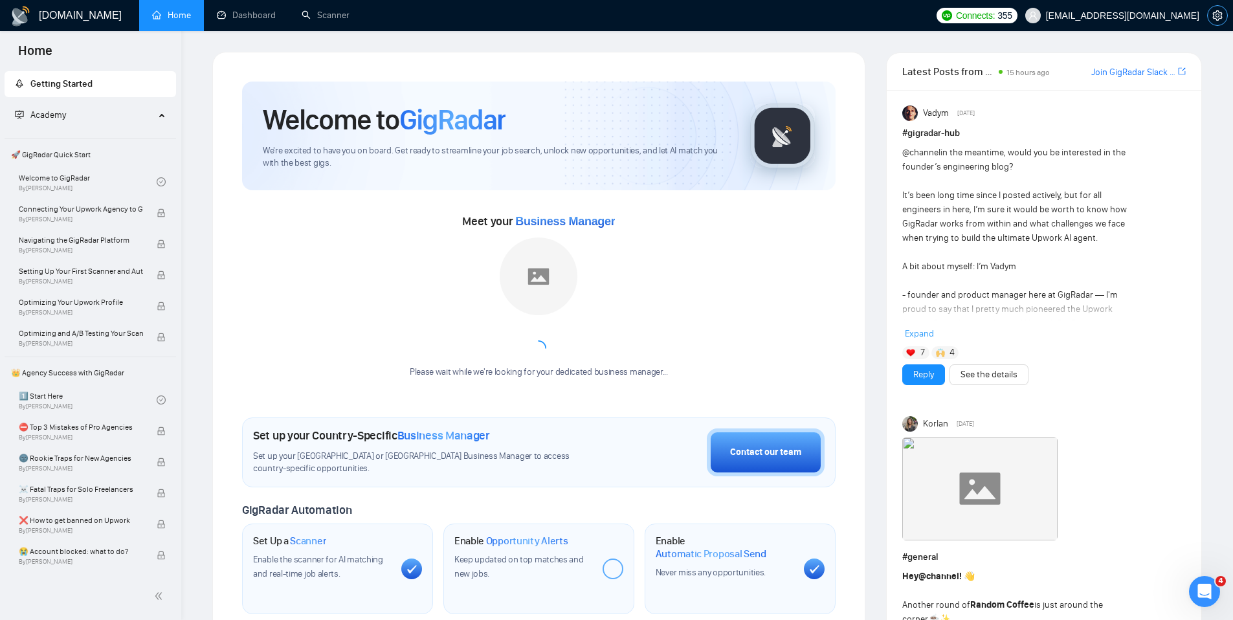
click at [1216, 20] on icon "setting" at bounding box center [1217, 15] width 10 height 10
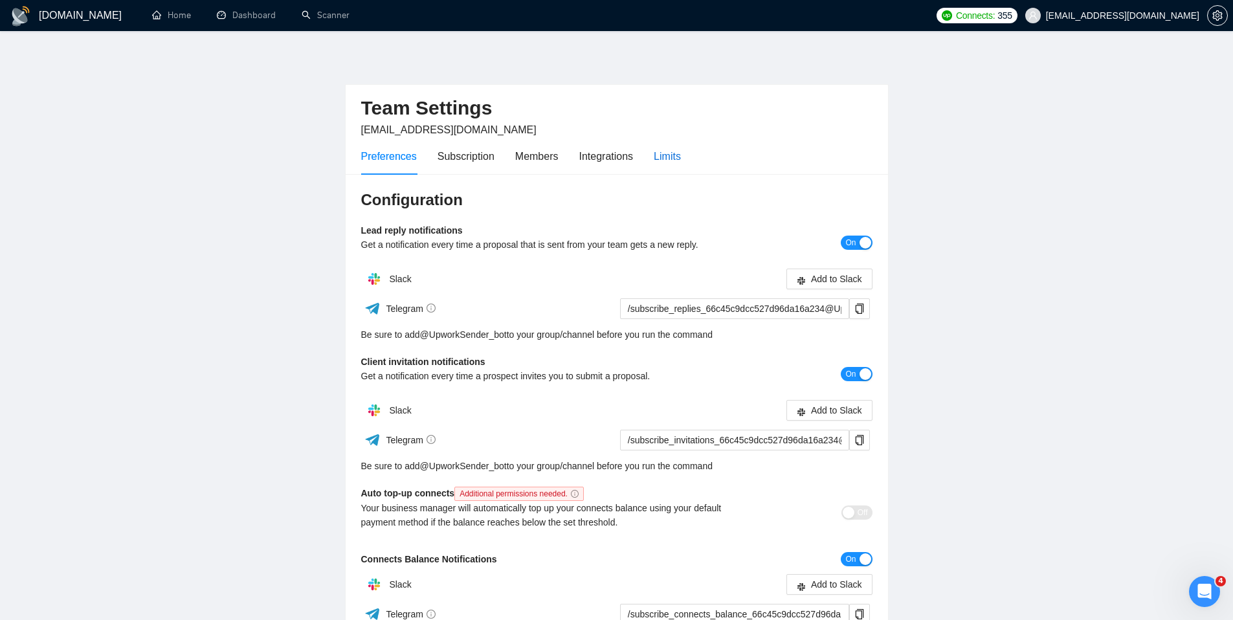
click at [681, 157] on div "Limits" at bounding box center [667, 156] width 27 height 16
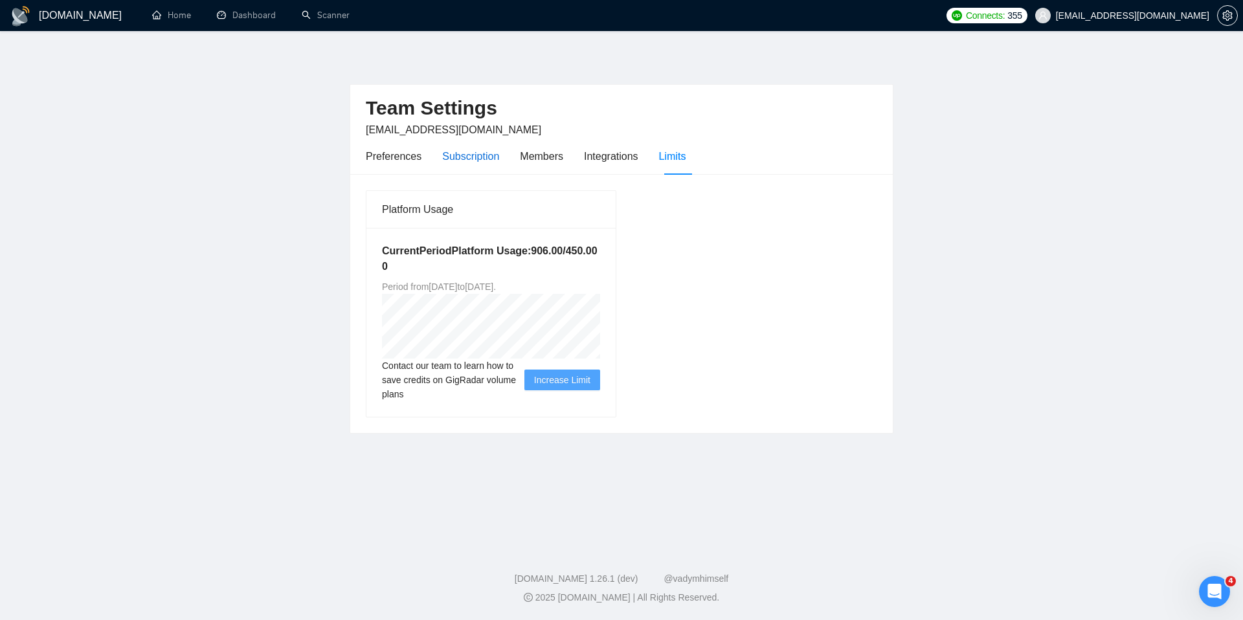
click at [483, 148] on div "Subscription" at bounding box center [470, 156] width 57 height 16
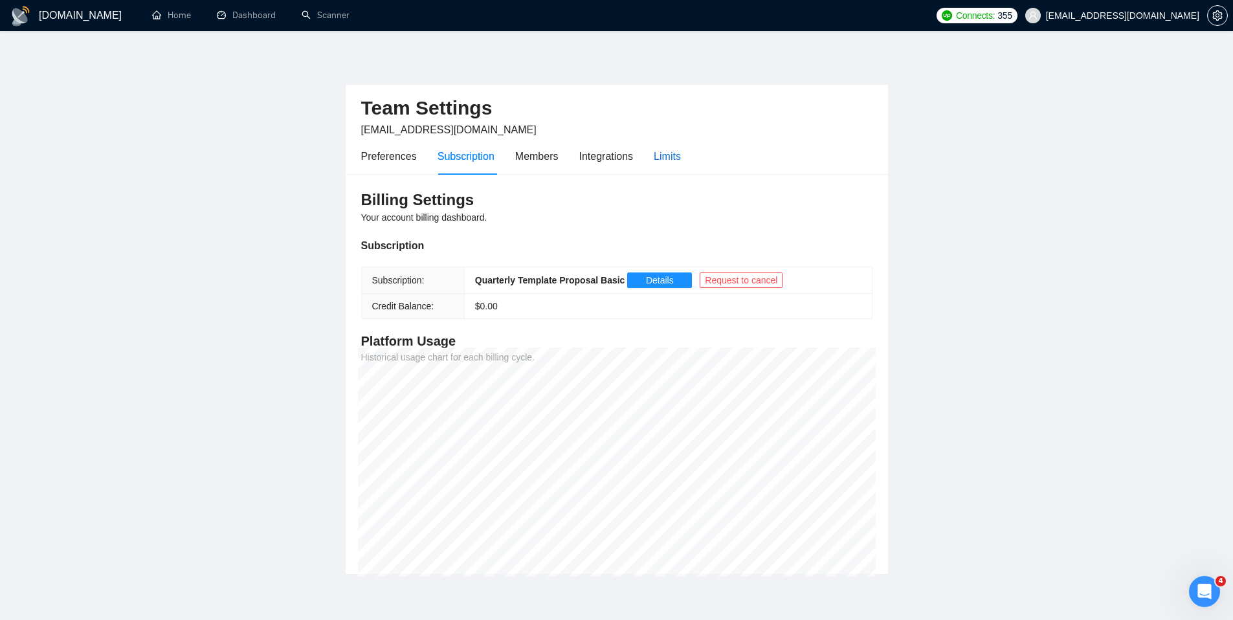
click at [676, 154] on div "Limits" at bounding box center [667, 156] width 27 height 16
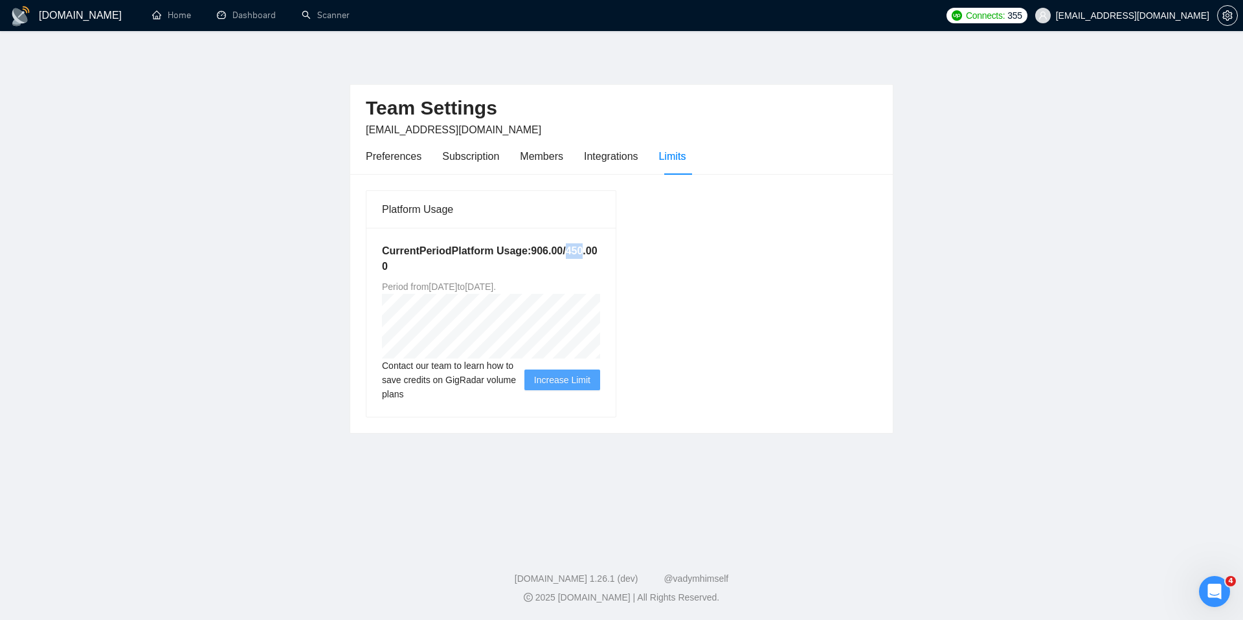
drag, startPoint x: 456, startPoint y: 269, endPoint x: 477, endPoint y: 266, distance: 20.9
click at [477, 266] on h5 "Current Period Platform Usage: 906.00 / 450.00 0" at bounding box center [491, 258] width 218 height 31
click at [471, 163] on div "Subscription" at bounding box center [470, 156] width 57 height 16
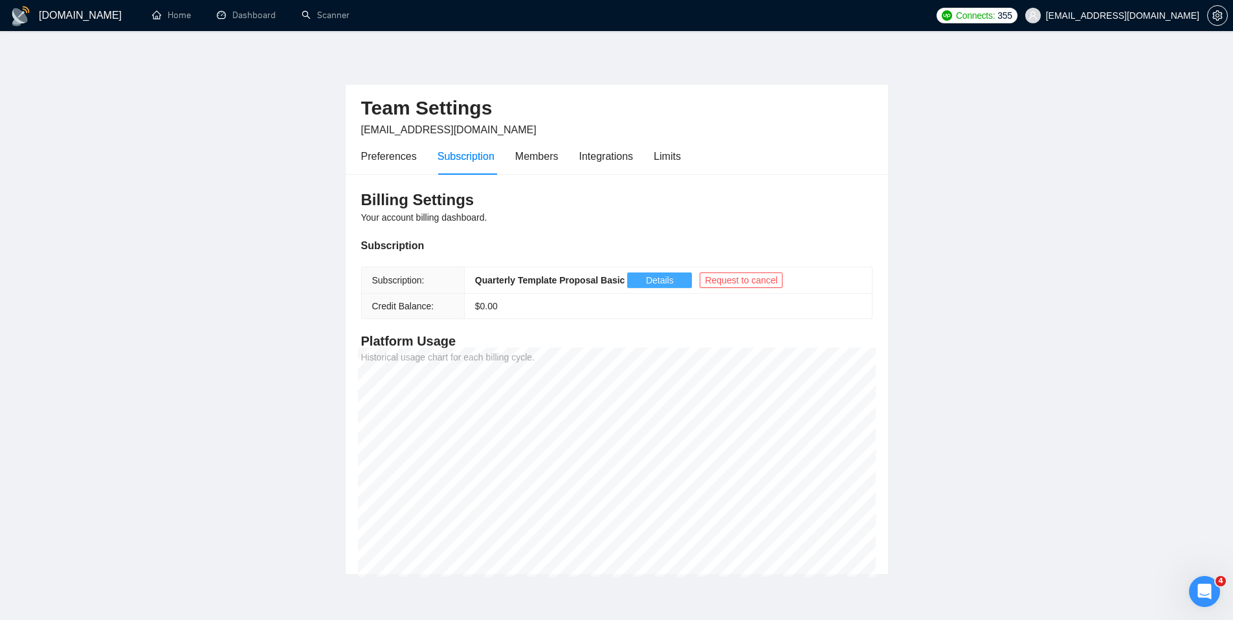
click at [638, 282] on button "Details" at bounding box center [659, 281] width 65 height 16
click at [663, 157] on div "Limits" at bounding box center [667, 156] width 27 height 16
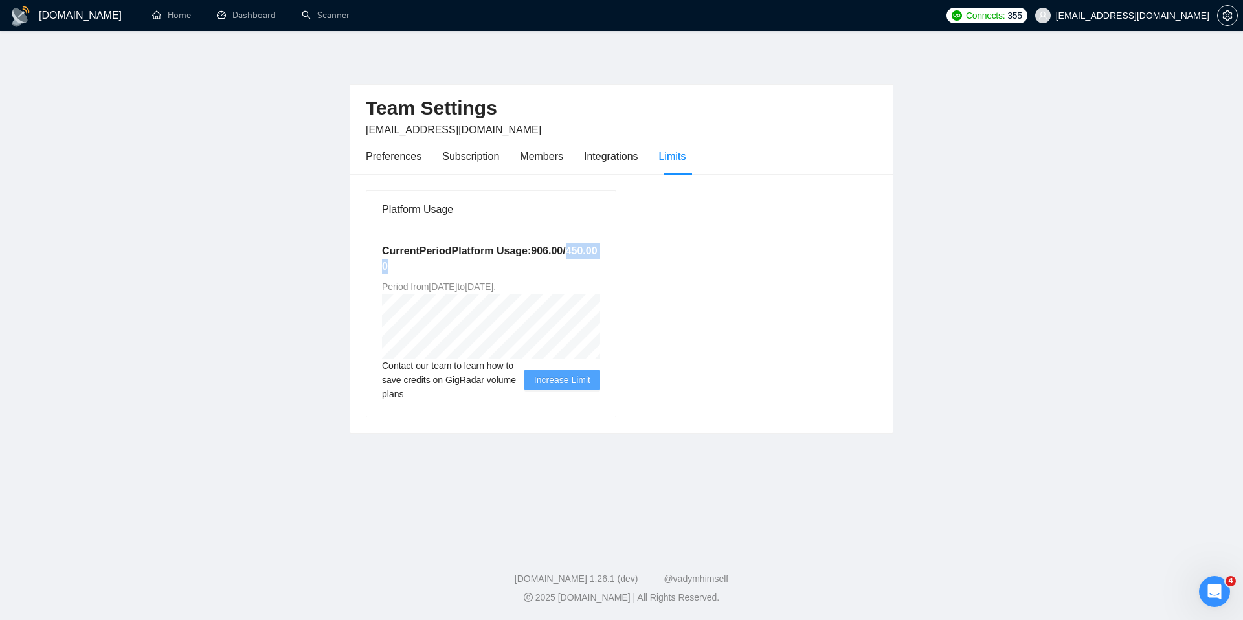
drag, startPoint x: 458, startPoint y: 267, endPoint x: 513, endPoint y: 267, distance: 54.4
click at [513, 267] on h5 "Current Period Platform Usage: 906.00 / 450.00 0" at bounding box center [491, 258] width 218 height 31
click at [456, 267] on h5 "Current Period Platform Usage: 906.00 / 450.00 0" at bounding box center [491, 258] width 218 height 31
click at [718, 357] on div "Platform Usage Current Period Platform Usage: 906.00 / 450.00 0 Period from [DA…" at bounding box center [622, 304] width 522 height 228
click at [687, 288] on div "Platform Usage Current Period Platform Usage: 906.00 / 450.00 0 Period from [DA…" at bounding box center [622, 304] width 522 height 228
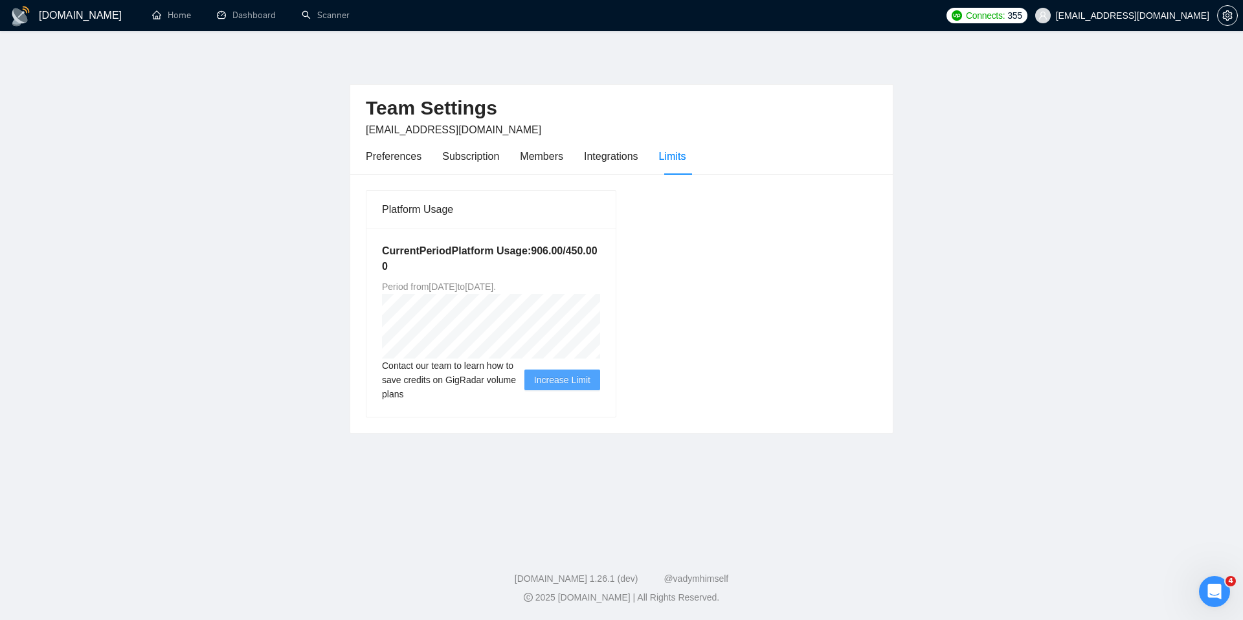
click at [565, 384] on span "Increase Limit" at bounding box center [562, 380] width 56 height 14
click at [562, 386] on span "Increase Limit" at bounding box center [562, 380] width 56 height 14
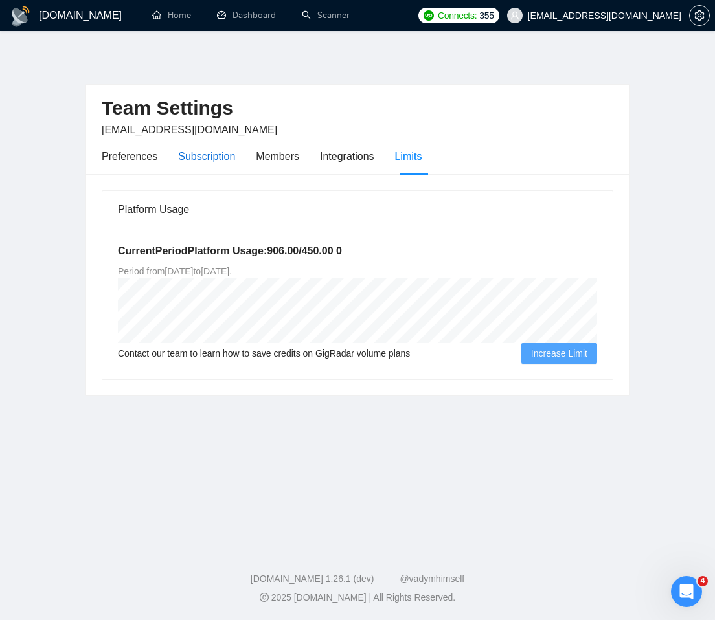
click at [210, 159] on div "Subscription" at bounding box center [206, 156] width 57 height 16
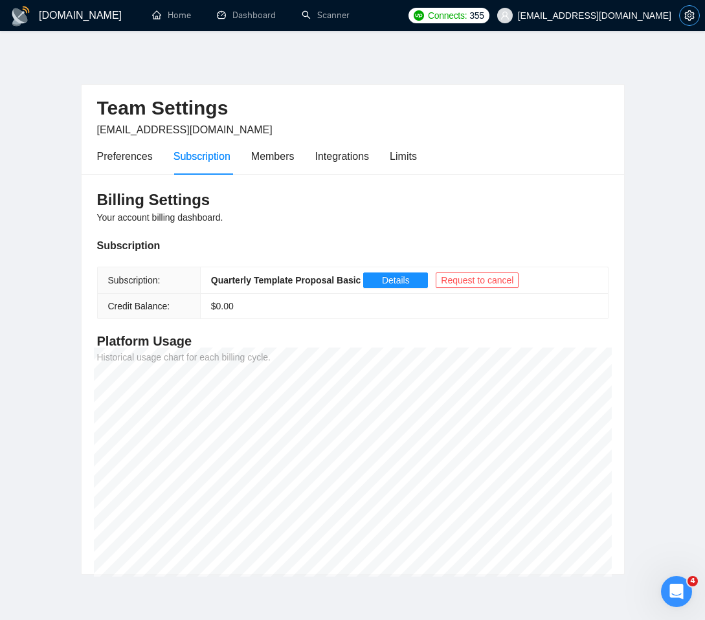
click at [686, 21] on button "button" at bounding box center [689, 15] width 21 height 21
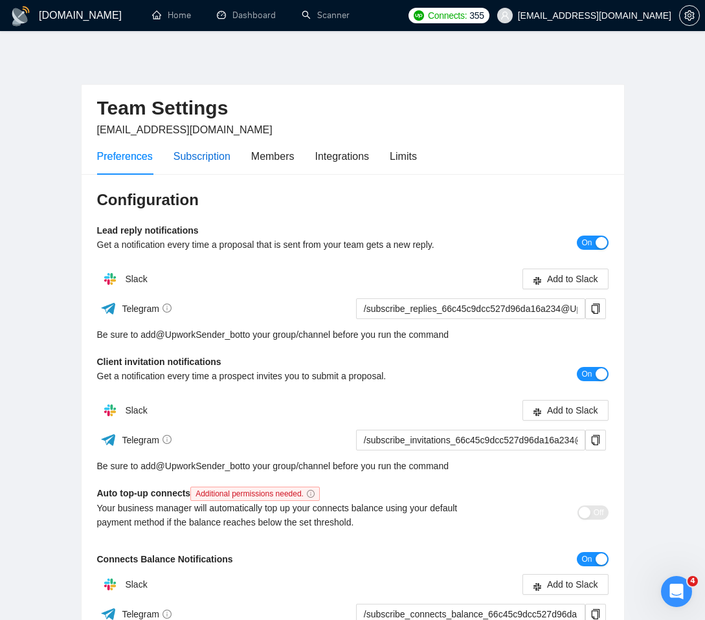
click at [214, 153] on div "Subscription" at bounding box center [201, 156] width 57 height 16
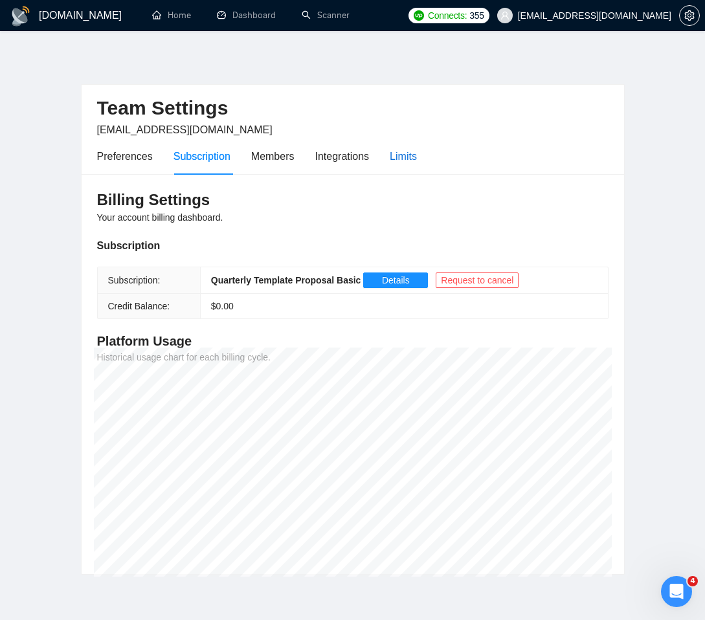
click at [399, 160] on div "Limits" at bounding box center [403, 156] width 27 height 16
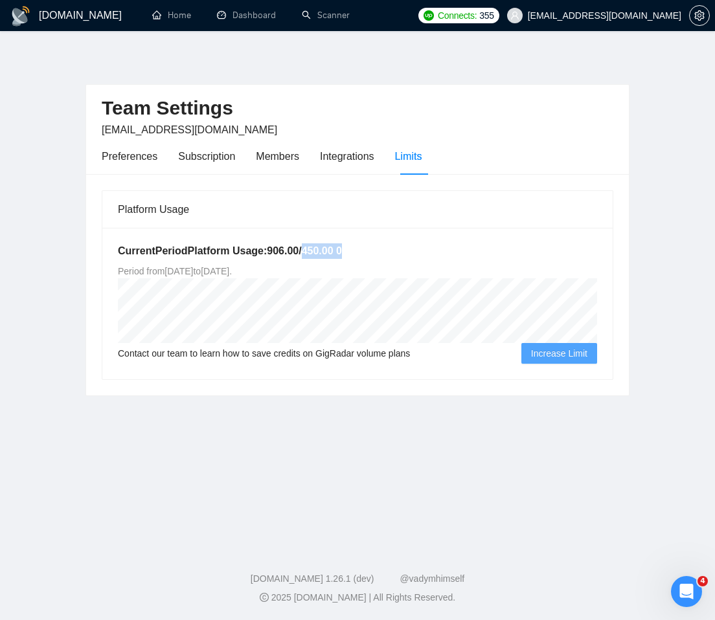
drag, startPoint x: 378, startPoint y: 253, endPoint x: 310, endPoint y: 254, distance: 68.0
click at [310, 254] on h5 "Current Period Platform Usage: 906.00 / 450.00 0" at bounding box center [357, 251] width 479 height 16
click at [451, 242] on div "Current Period Platform Usage: 906.00 / 450.00 0 Period from Wed Aug 20 2025 to…" at bounding box center [357, 303] width 510 height 151
drag, startPoint x: 429, startPoint y: 251, endPoint x: 311, endPoint y: 247, distance: 117.9
click at [311, 247] on h5 "Current Period Platform Usage: 906.00 / 450.00 0" at bounding box center [357, 251] width 479 height 16
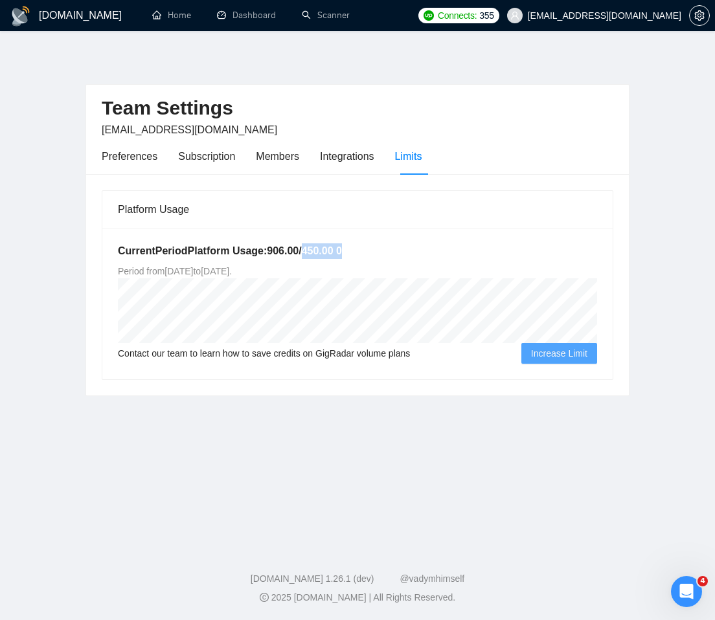
click at [483, 252] on h5 "Current Period Platform Usage: 906.00 / 450.00 0" at bounding box center [357, 251] width 479 height 16
drag, startPoint x: 399, startPoint y: 258, endPoint x: 313, endPoint y: 252, distance: 85.6
click at [313, 252] on h5 "Current Period Platform Usage: 906.00 / 450.00 0" at bounding box center [357, 251] width 479 height 16
click at [508, 252] on h5 "Current Period Platform Usage: 906.00 / 450.00 0" at bounding box center [357, 251] width 479 height 16
click at [502, 412] on main "Team Settings [EMAIL_ADDRESS][DOMAIN_NAME] Preferences Subscription Members Int…" at bounding box center [357, 286] width 673 height 469
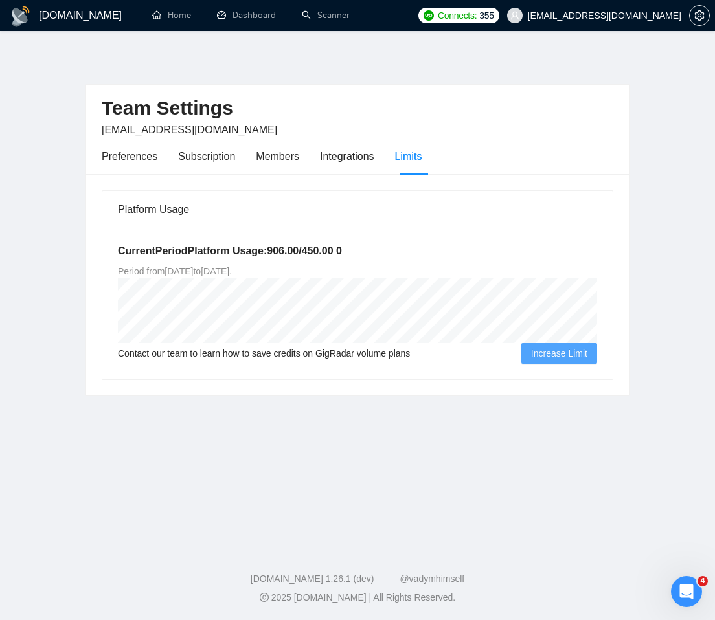
drag, startPoint x: 535, startPoint y: 350, endPoint x: 577, endPoint y: 394, distance: 61.4
click at [535, 350] on span "Increase Limit" at bounding box center [559, 353] width 56 height 14
click at [689, 589] on icon "Open Intercom Messenger" at bounding box center [684, 589] width 21 height 21
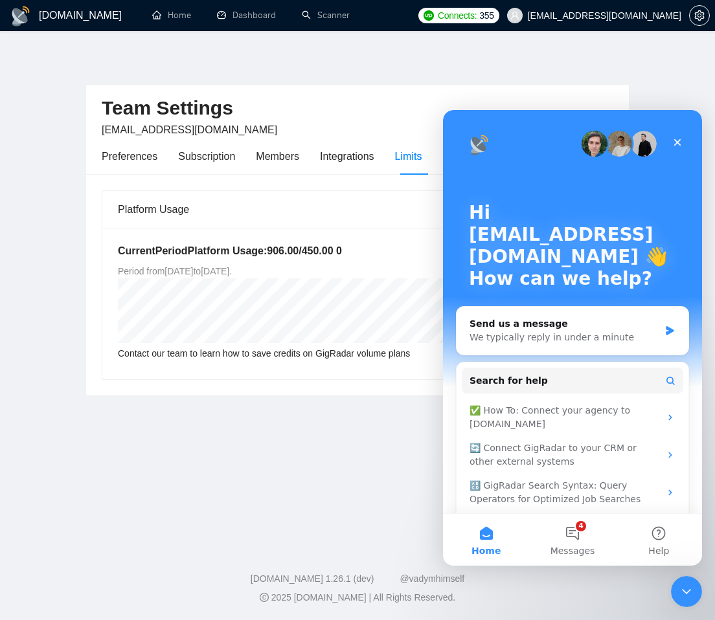
click at [344, 517] on main "Team Settings [EMAIL_ADDRESS][DOMAIN_NAME] Preferences Subscription Members Int…" at bounding box center [357, 286] width 673 height 469
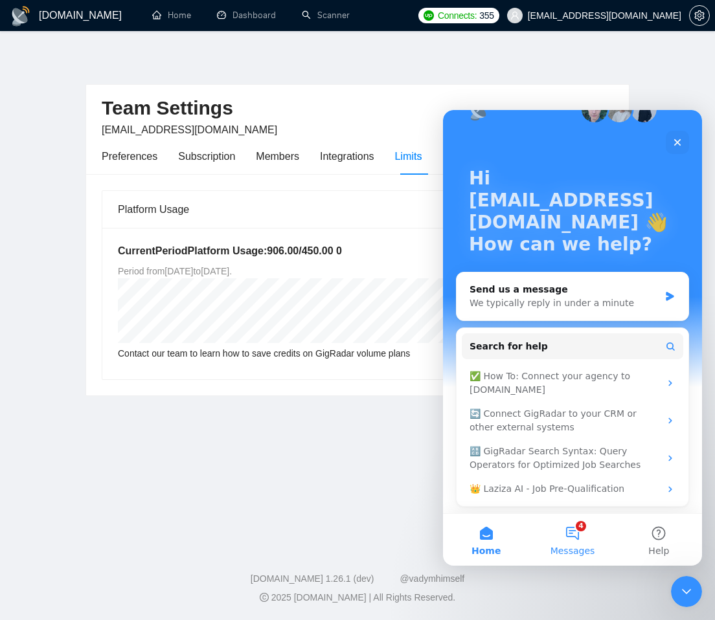
click at [571, 535] on button "4 Messages" at bounding box center [572, 540] width 86 height 52
click at [571, 535] on main "Hi ari.sulistya+2@gigradar.io 👋 How can we help? Send us a message We typically…" at bounding box center [572, 338] width 259 height 456
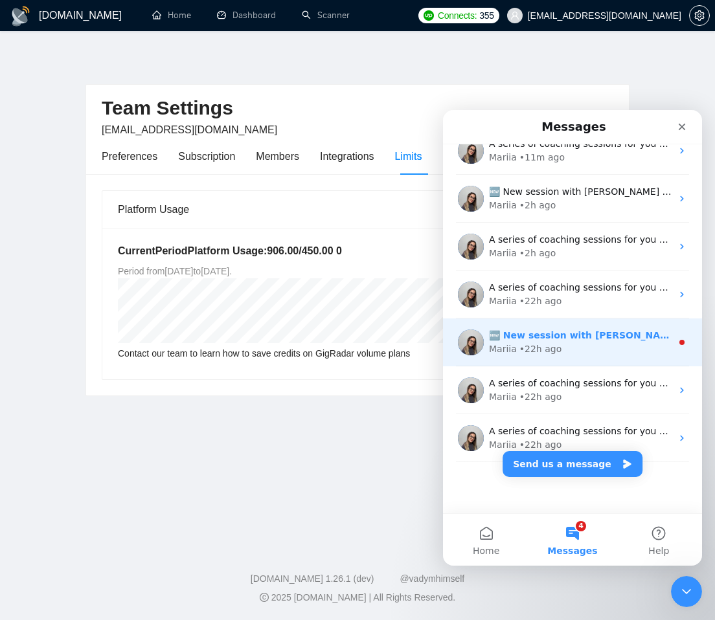
scroll to position [162, 0]
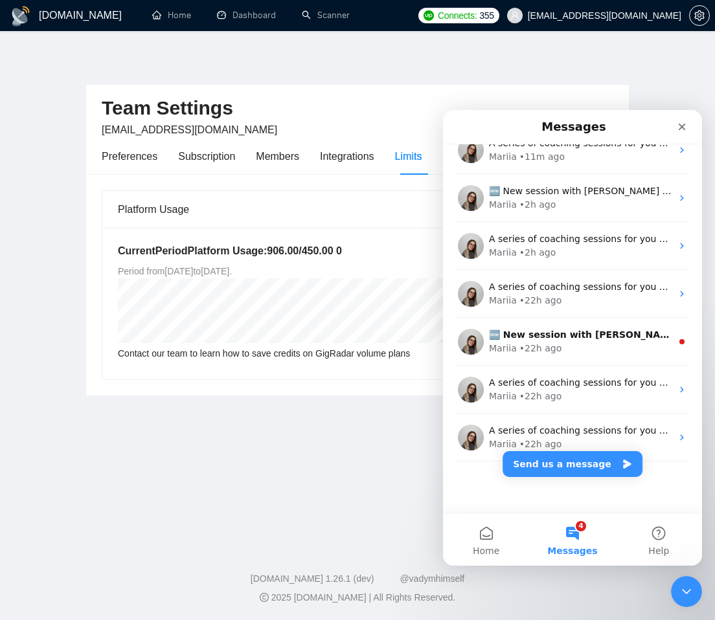
click at [315, 471] on main "Team Settings [EMAIL_ADDRESS][DOMAIN_NAME] Preferences Subscription Members Int…" at bounding box center [357, 286] width 673 height 469
click at [674, 595] on div "Close Intercom Messenger" at bounding box center [684, 589] width 31 height 31
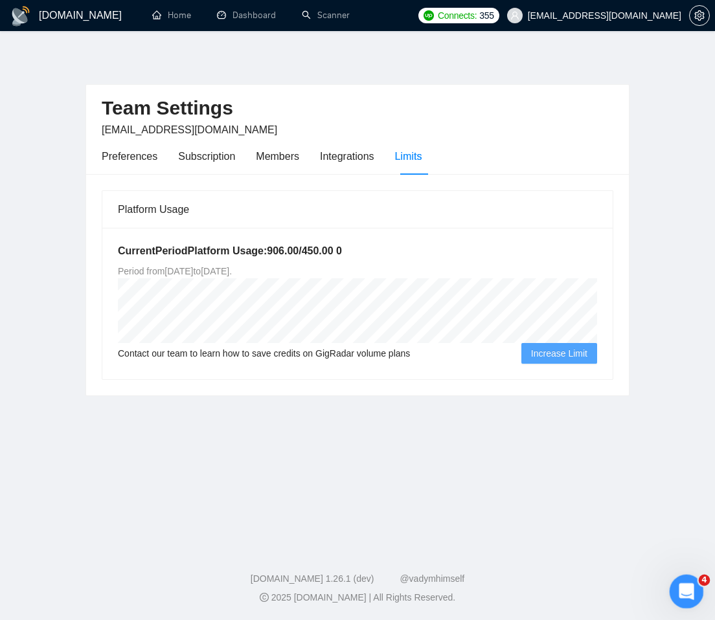
scroll to position [0, 0]
click at [676, 582] on div "Open Intercom Messenger" at bounding box center [684, 589] width 43 height 43
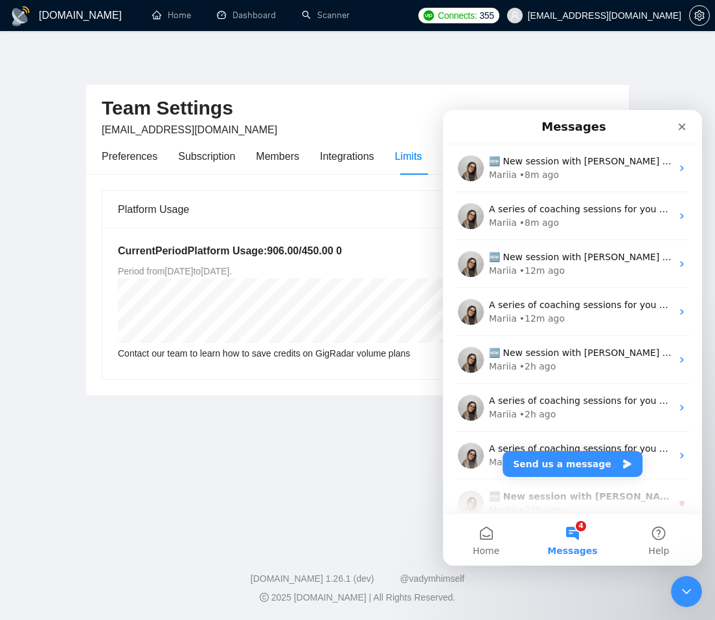
click at [321, 472] on main "Team Settings [EMAIL_ADDRESS][DOMAIN_NAME] Preferences Subscription Members Int…" at bounding box center [357, 286] width 673 height 469
click at [662, 542] on button "Help" at bounding box center [659, 540] width 86 height 52
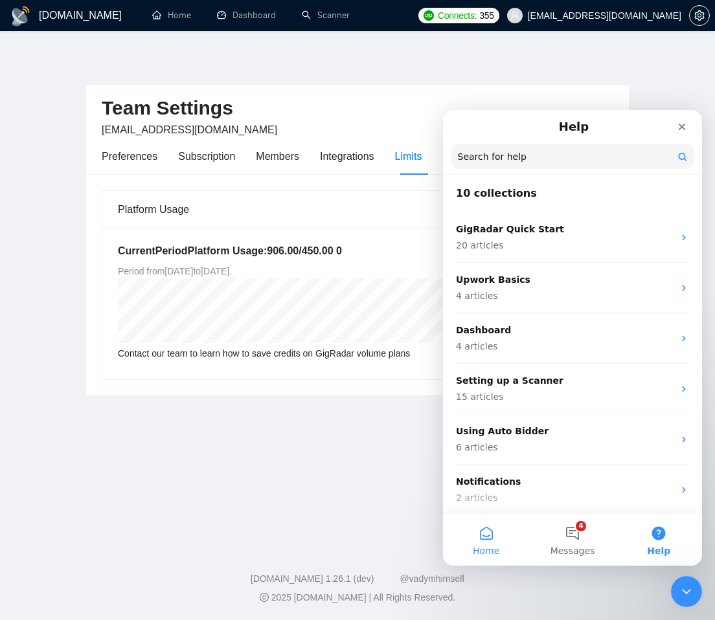
click at [482, 533] on button "Home" at bounding box center [486, 540] width 86 height 52
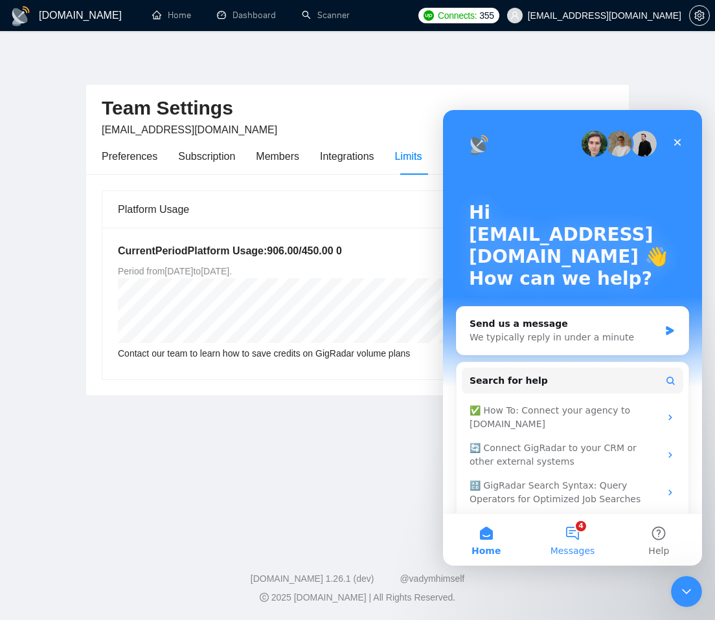
click at [577, 536] on button "4 Messages" at bounding box center [572, 540] width 86 height 52
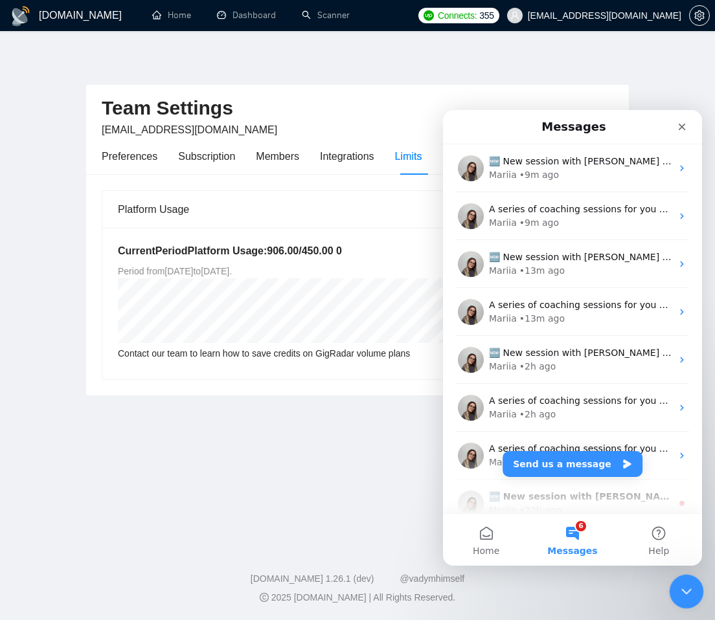
click at [678, 597] on icon "Close Intercom Messenger" at bounding box center [684, 590] width 16 height 16
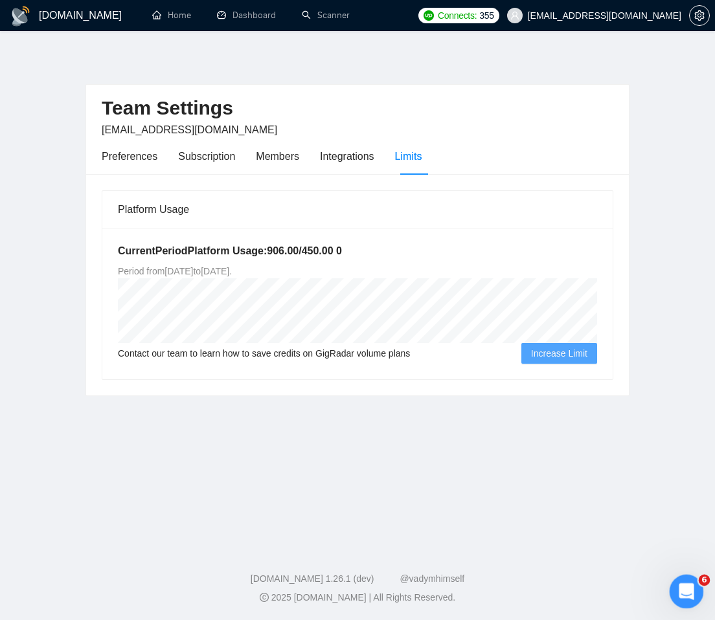
click at [684, 596] on icon "Open Intercom Messenger" at bounding box center [684, 589] width 21 height 21
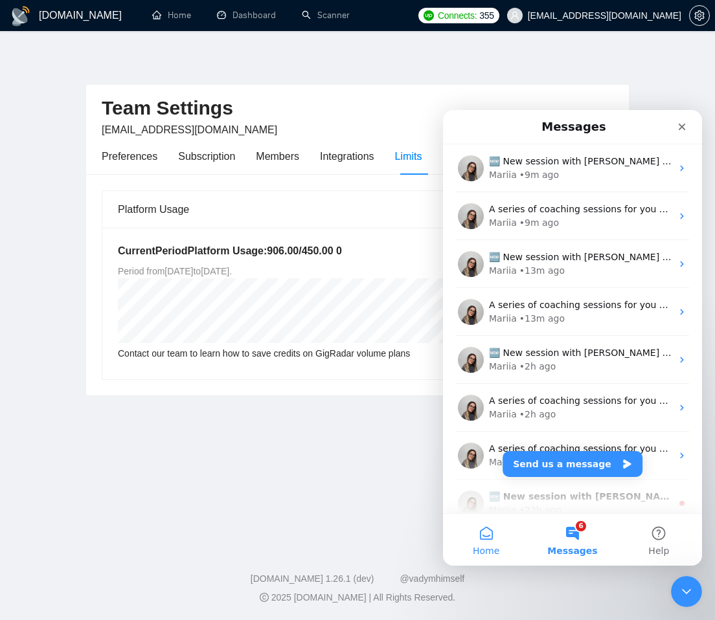
drag, startPoint x: 489, startPoint y: 533, endPoint x: 498, endPoint y: 535, distance: 8.6
click at [489, 533] on button "Home" at bounding box center [486, 540] width 86 height 52
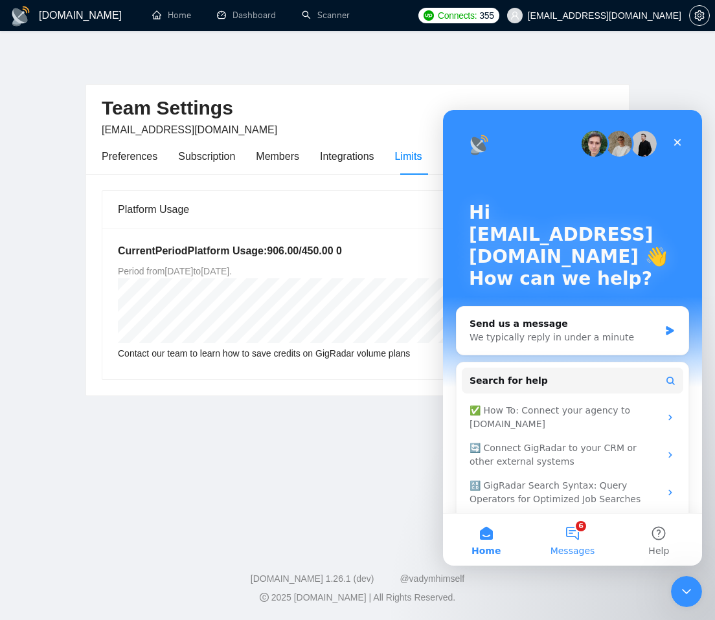
click at [566, 537] on button "6 Messages" at bounding box center [572, 540] width 86 height 52
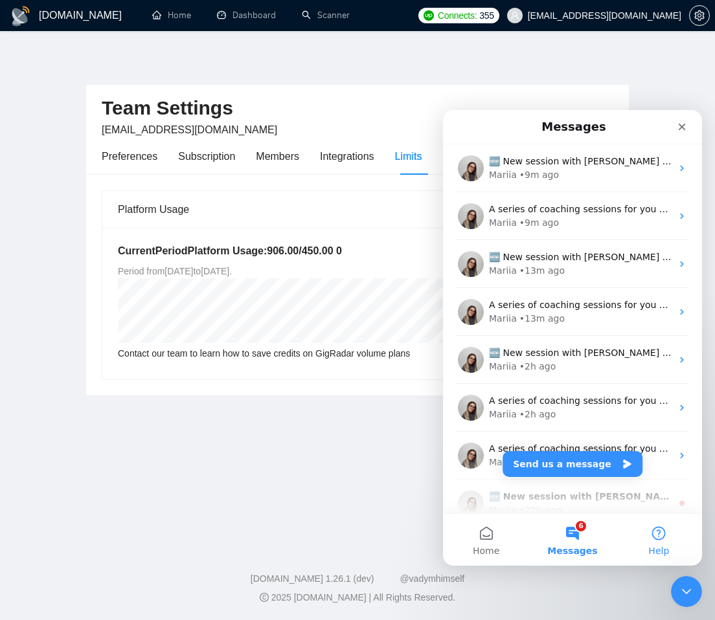
click at [651, 543] on button "Help" at bounding box center [659, 540] width 86 height 52
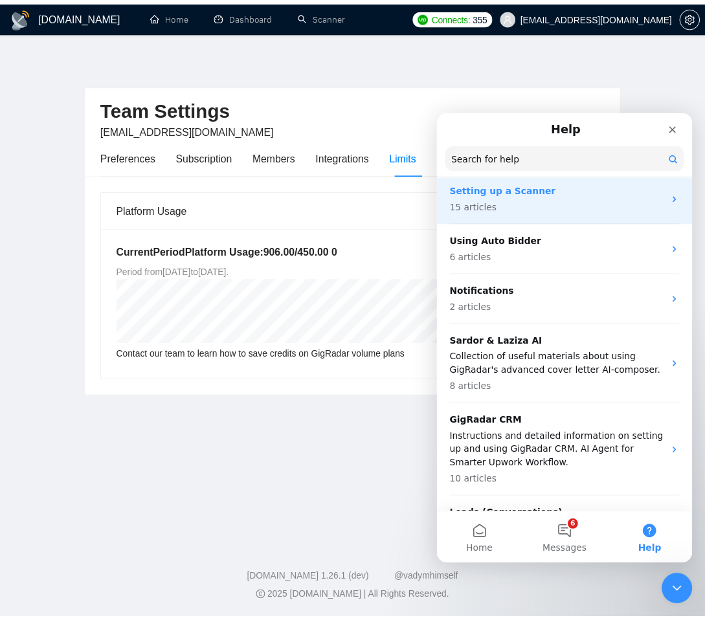
scroll to position [277, 0]
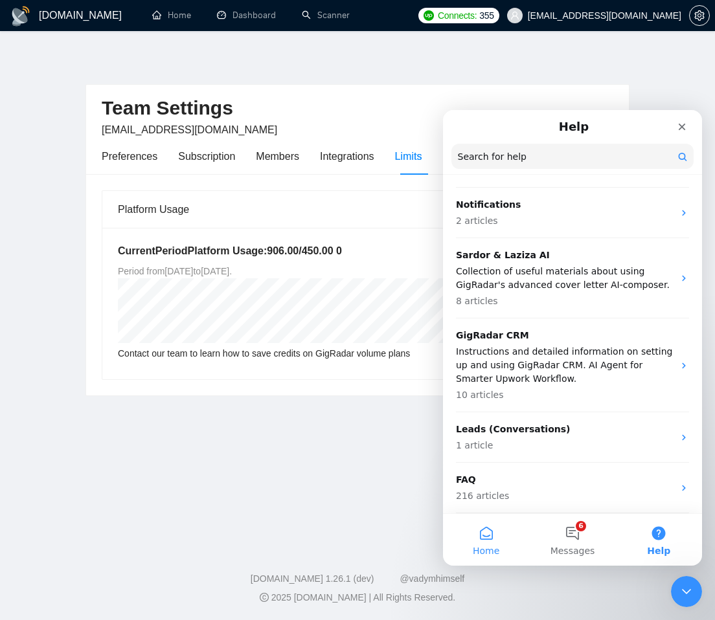
click at [484, 540] on button "Home" at bounding box center [486, 540] width 86 height 52
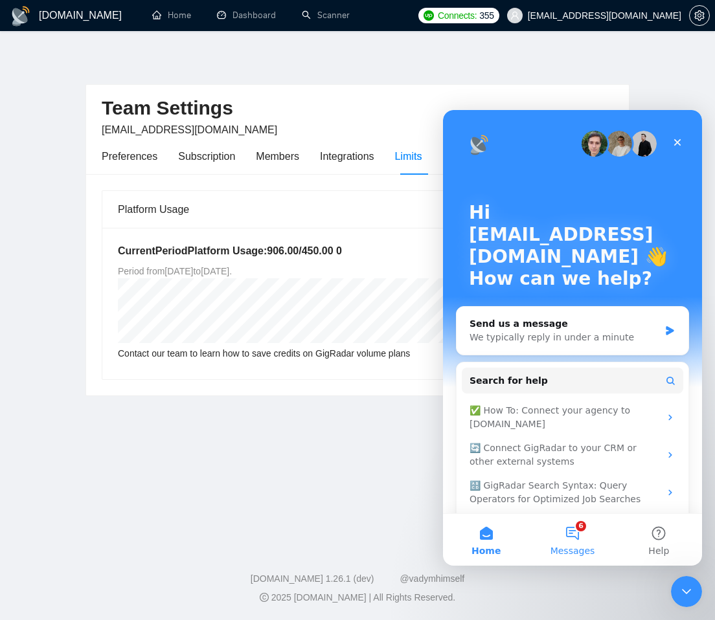
click at [568, 540] on button "6 Messages" at bounding box center [572, 540] width 86 height 52
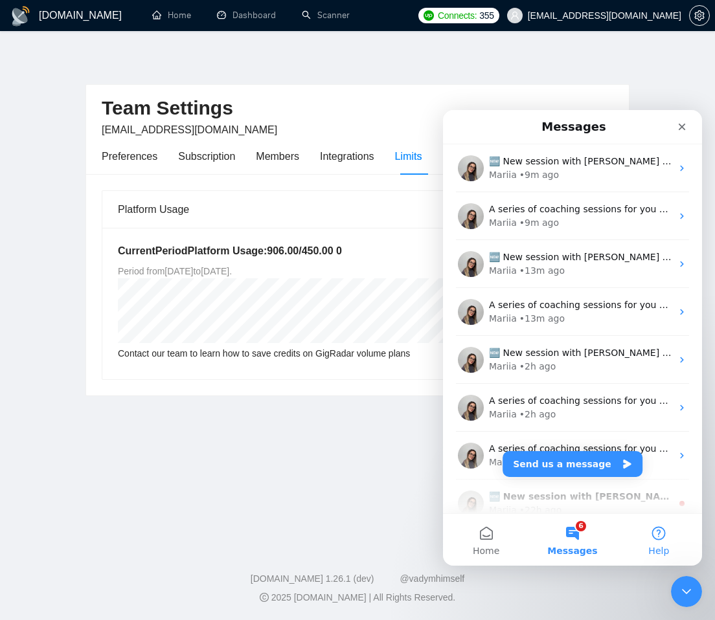
click at [657, 539] on button "Help" at bounding box center [659, 540] width 86 height 52
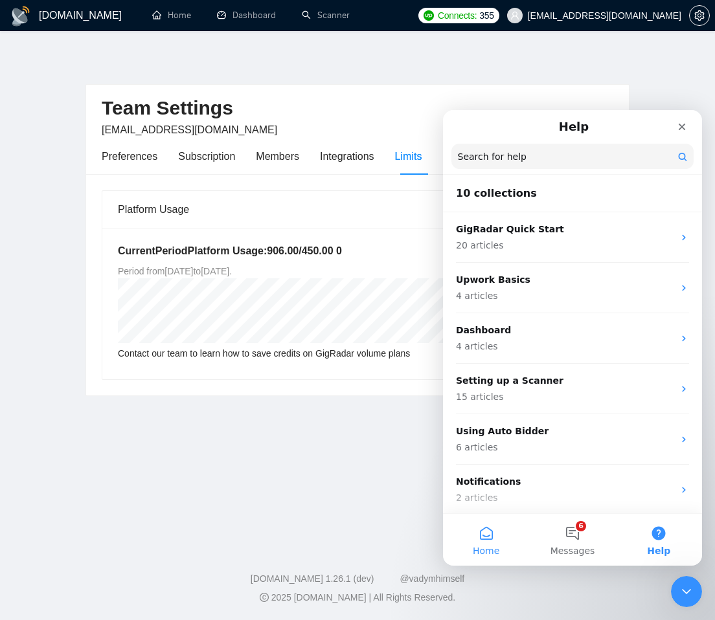
click at [494, 541] on button "Home" at bounding box center [486, 540] width 86 height 52
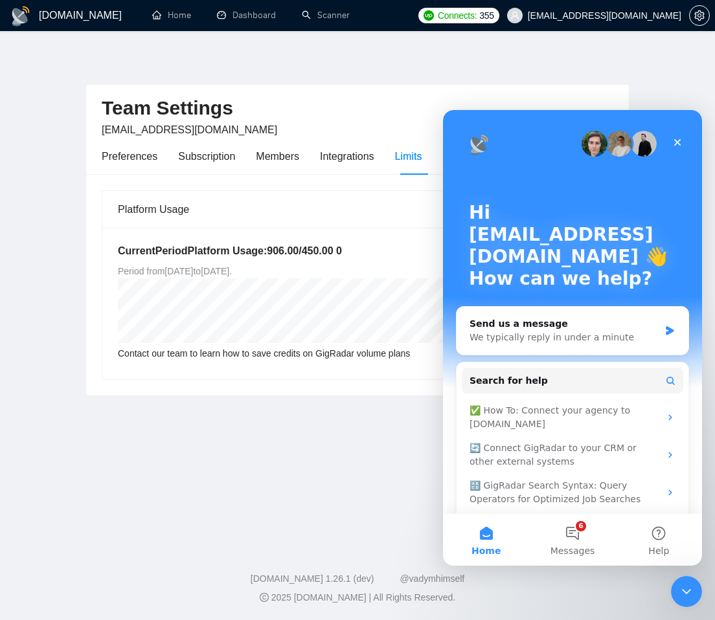
click at [265, 477] on main "Team Settings [EMAIL_ADDRESS][DOMAIN_NAME] Preferences Subscription Members Int…" at bounding box center [357, 286] width 673 height 469
click at [696, 588] on div "Close Intercom Messenger" at bounding box center [684, 589] width 31 height 31
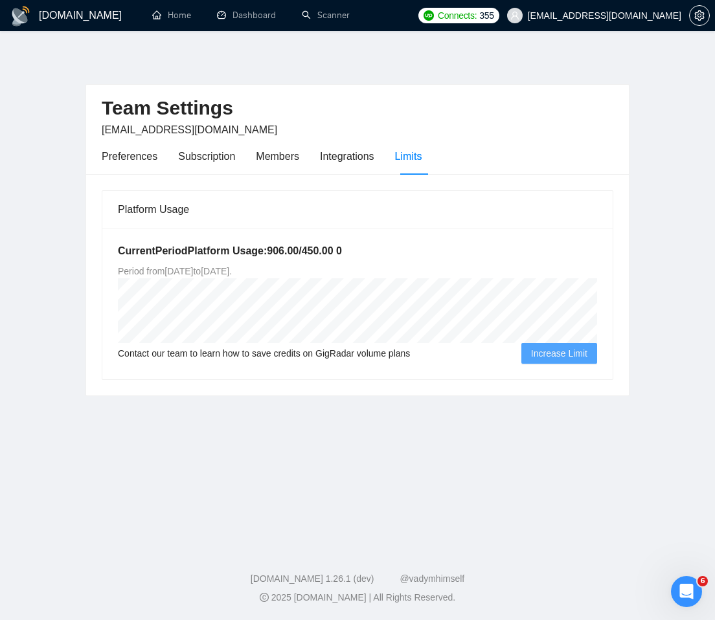
click at [434, 506] on main "Team Settings [EMAIL_ADDRESS][DOMAIN_NAME] Preferences Subscription Members Int…" at bounding box center [357, 286] width 673 height 469
drag, startPoint x: 373, startPoint y: 251, endPoint x: 309, endPoint y: 247, distance: 64.8
click at [309, 247] on h5 "Current Period Platform Usage: 906.00 / 450.00 0" at bounding box center [357, 251] width 479 height 16
click at [439, 268] on div "Current Period Platform Usage: 906.00 / 450.00 0 Period from Wed Aug 20 2025 to…" at bounding box center [357, 303] width 510 height 151
drag, startPoint x: 372, startPoint y: 252, endPoint x: 310, endPoint y: 254, distance: 62.2
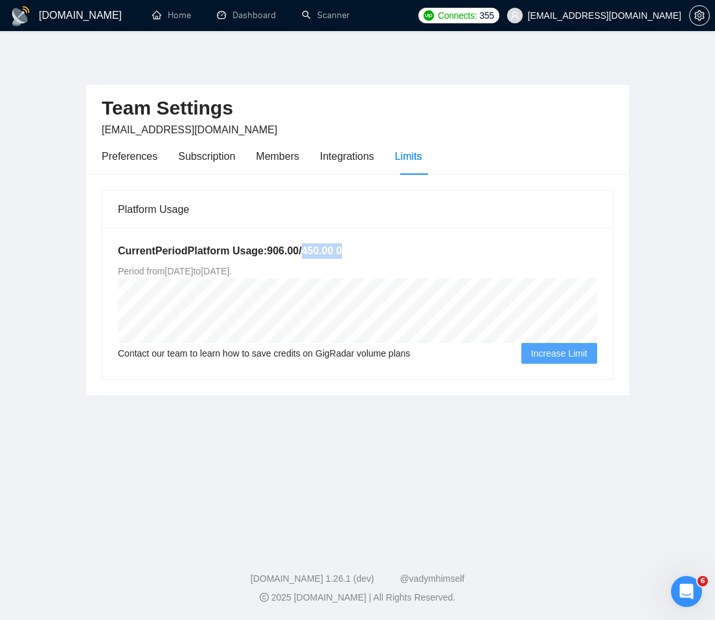
click at [310, 254] on h5 "Current Period Platform Usage: 906.00 / 450.00 0" at bounding box center [357, 251] width 479 height 16
click at [191, 157] on div "Subscription" at bounding box center [206, 156] width 57 height 16
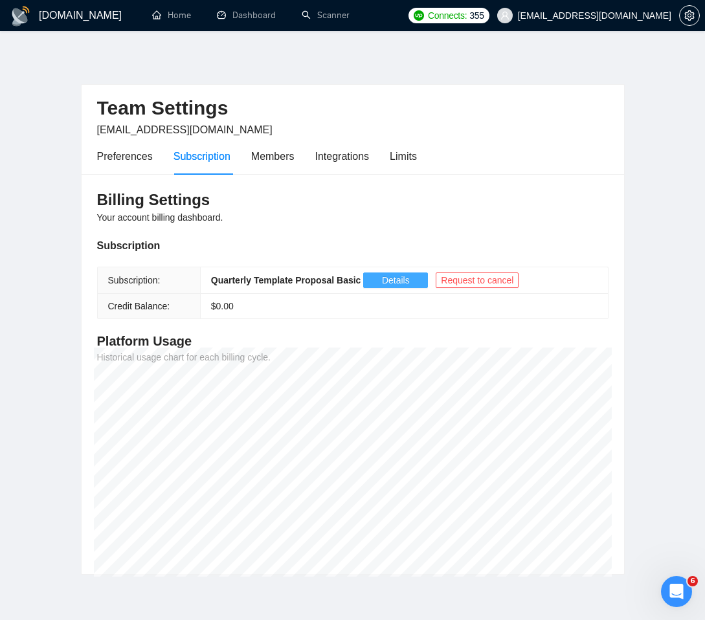
click at [381, 286] on button "Details" at bounding box center [395, 281] width 65 height 16
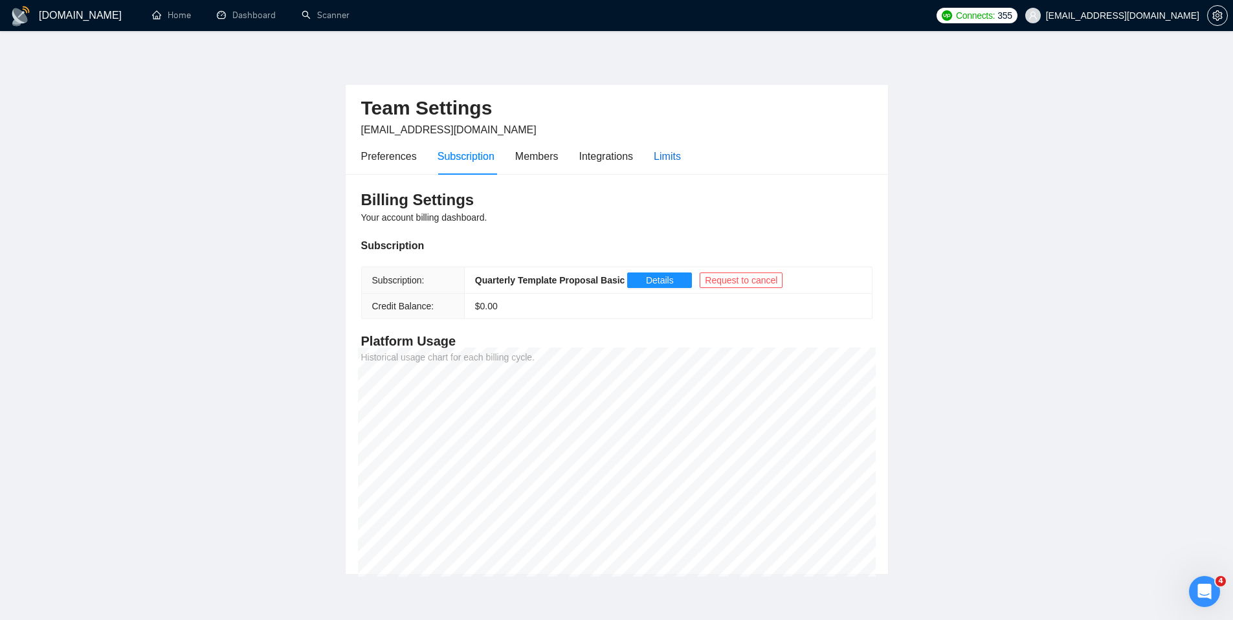
click at [667, 160] on div "Limits" at bounding box center [667, 156] width 27 height 16
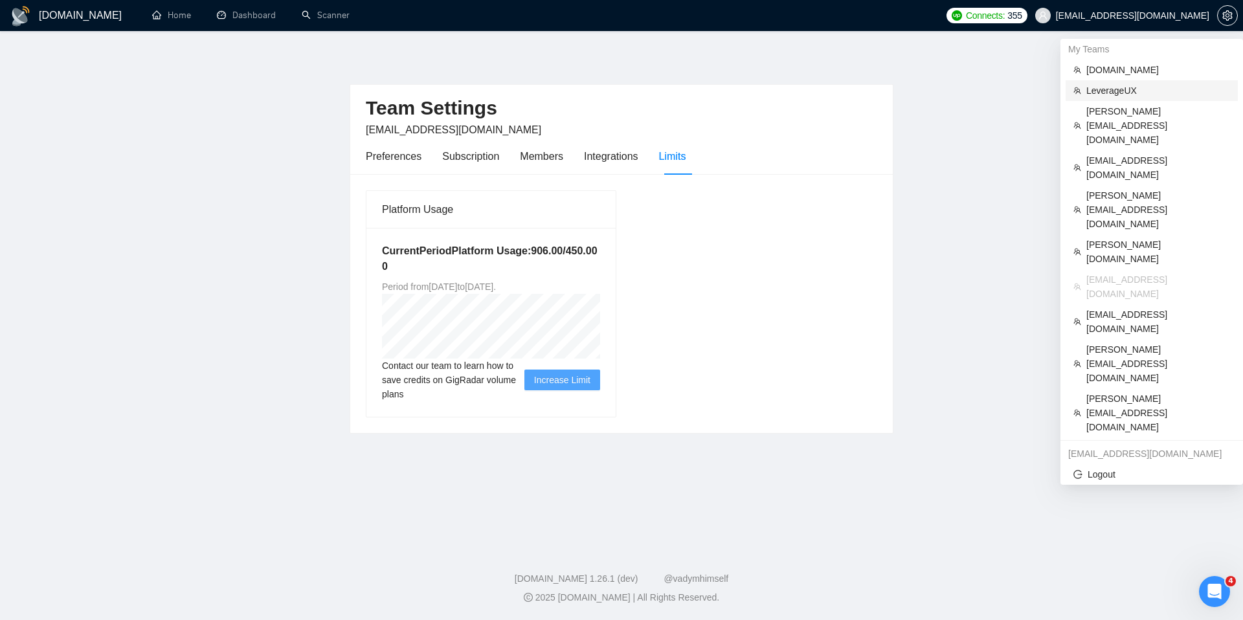
click at [1109, 94] on span "LeverageUX" at bounding box center [1158, 91] width 144 height 14
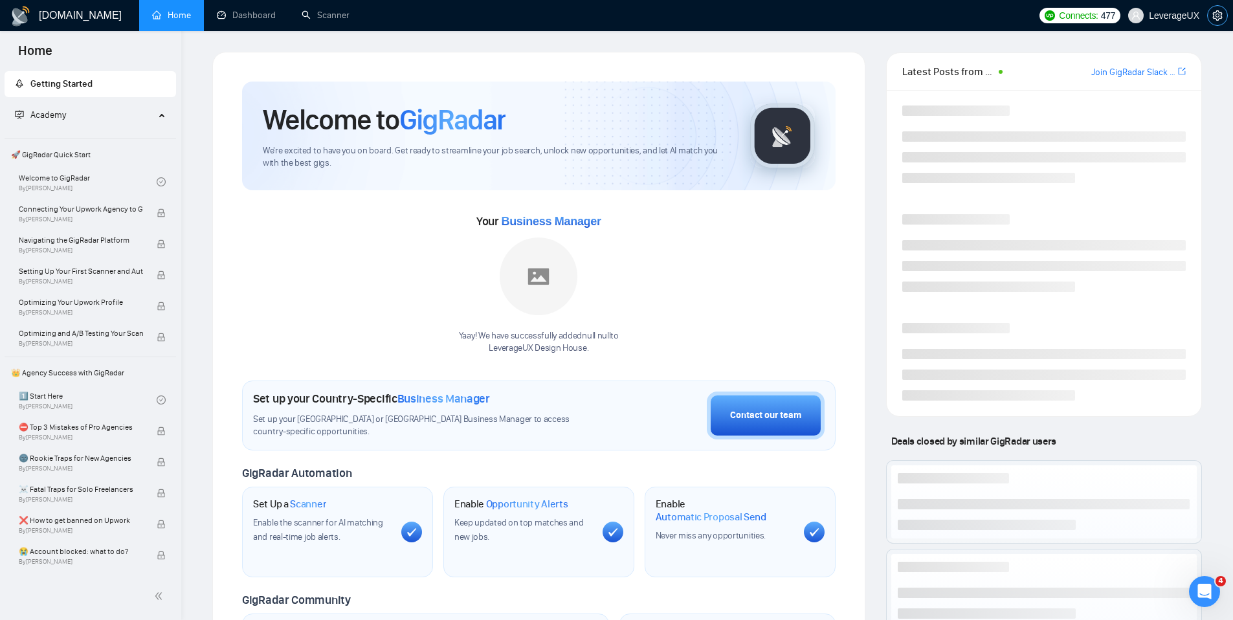
click at [1222, 16] on icon "setting" at bounding box center [1217, 15] width 10 height 10
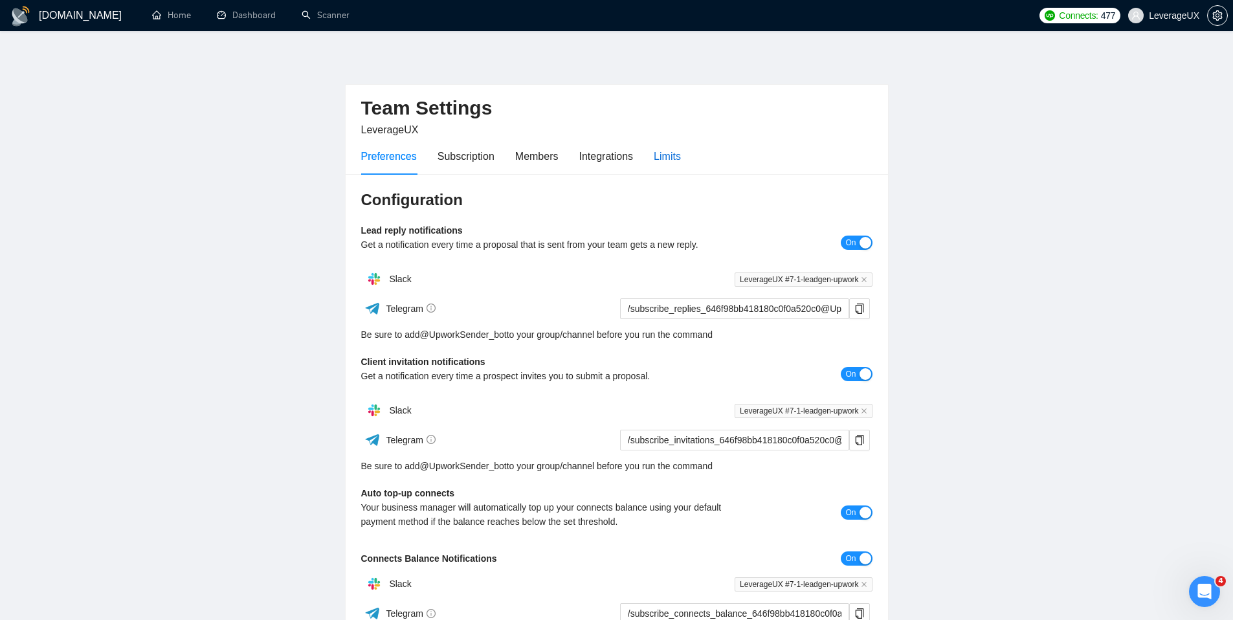
click at [665, 162] on div "Limits" at bounding box center [667, 156] width 27 height 16
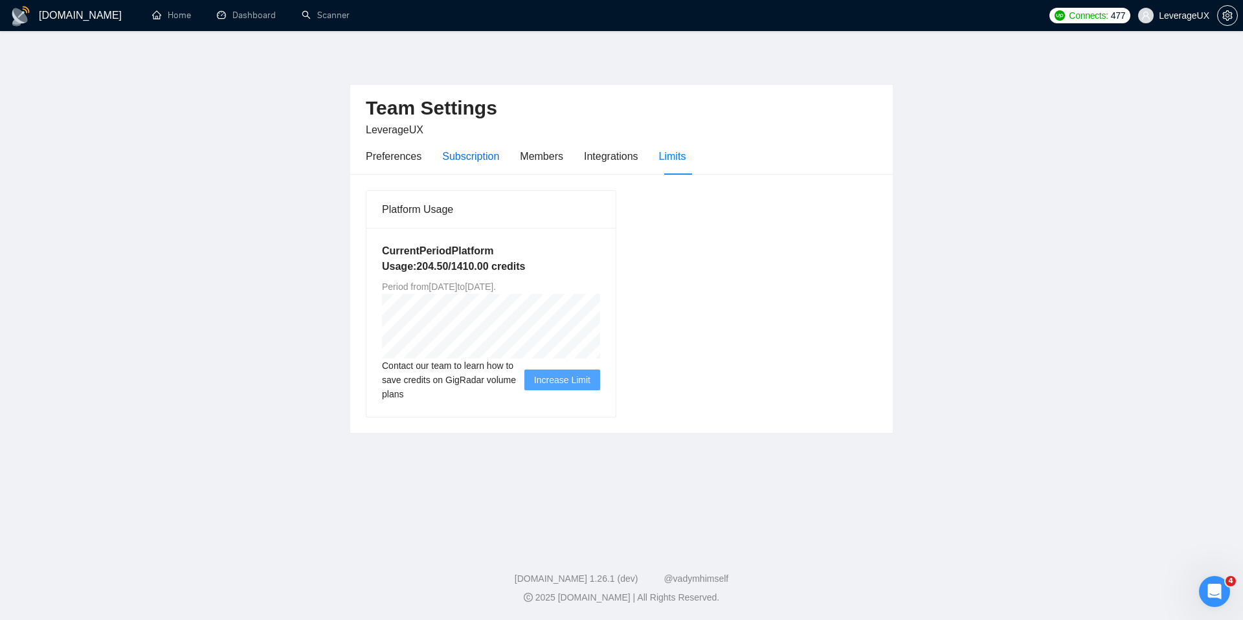
click at [485, 151] on div "Subscription" at bounding box center [470, 156] width 57 height 16
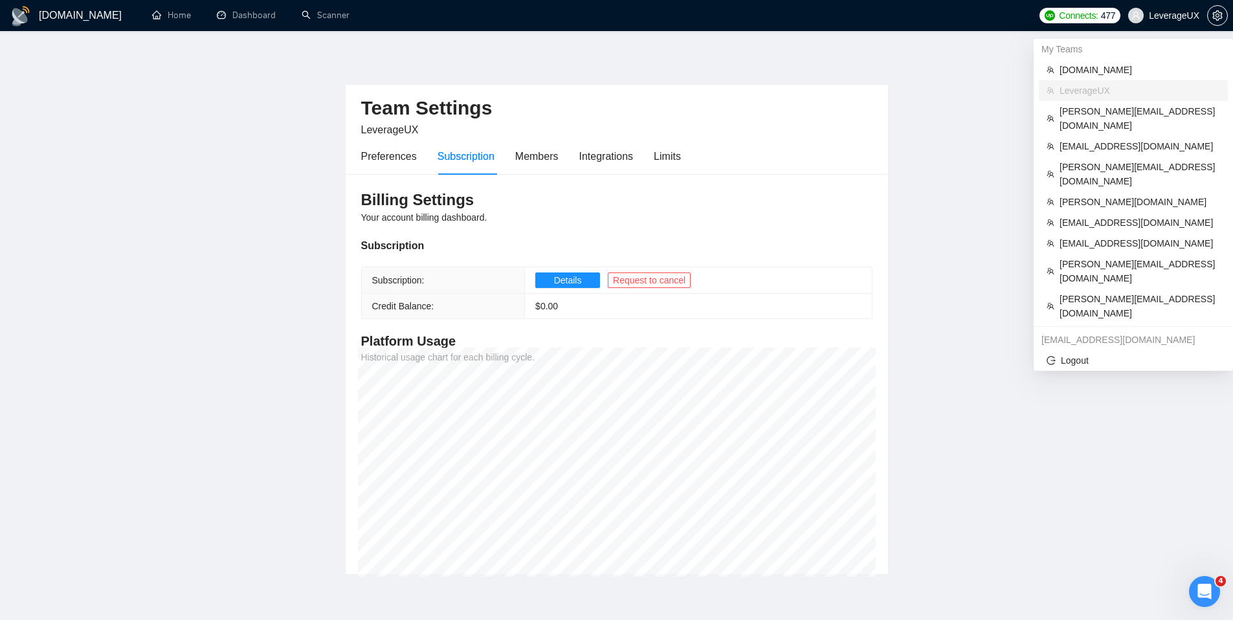
click at [1160, 16] on span "LeverageUX" at bounding box center [1174, 16] width 50 height 0
click at [1091, 216] on span "[EMAIL_ADDRESS][DOMAIN_NAME]" at bounding box center [1140, 223] width 161 height 14
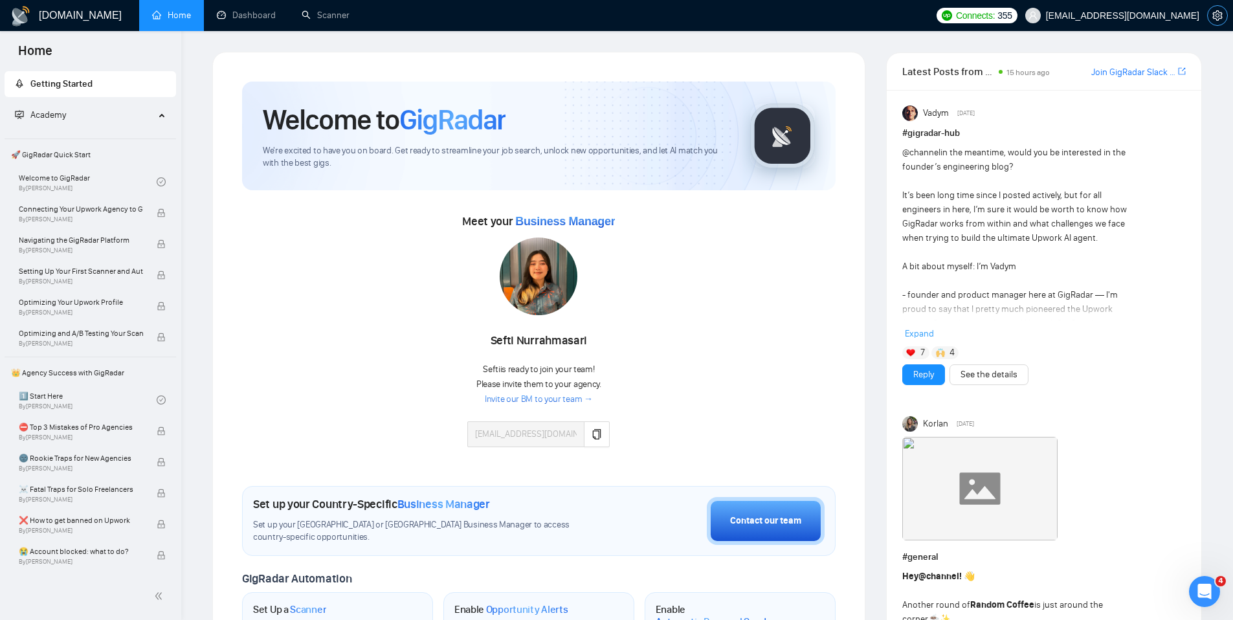
click at [1221, 14] on icon "setting" at bounding box center [1217, 15] width 10 height 10
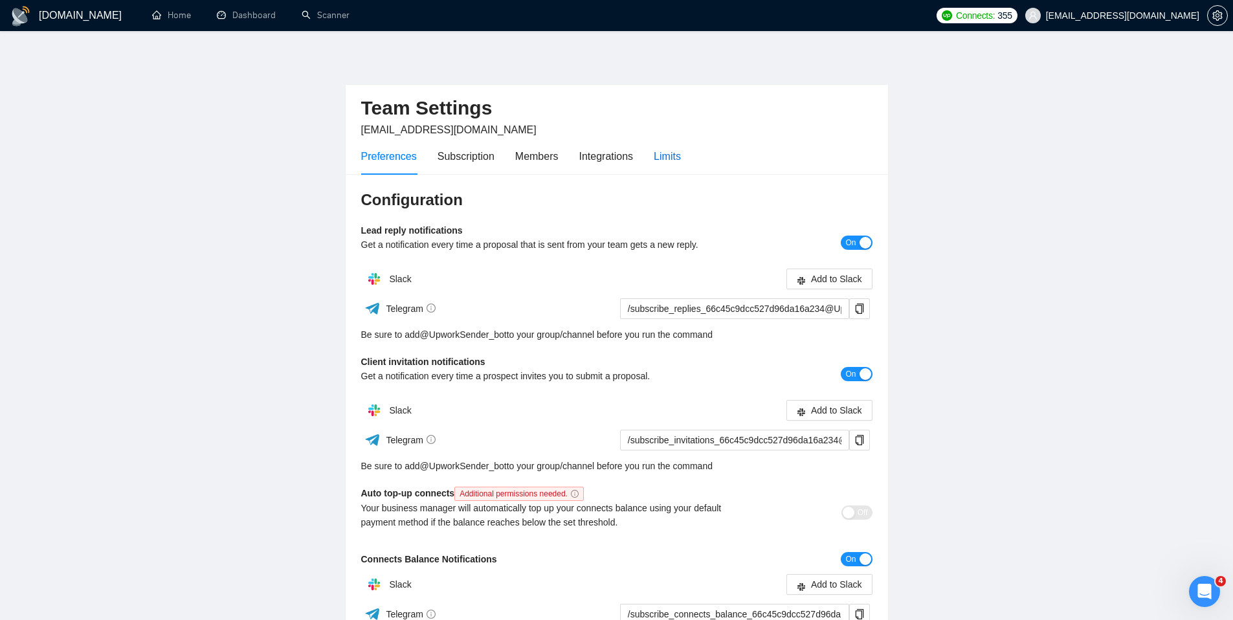
click at [676, 156] on div "Limits" at bounding box center [667, 156] width 27 height 16
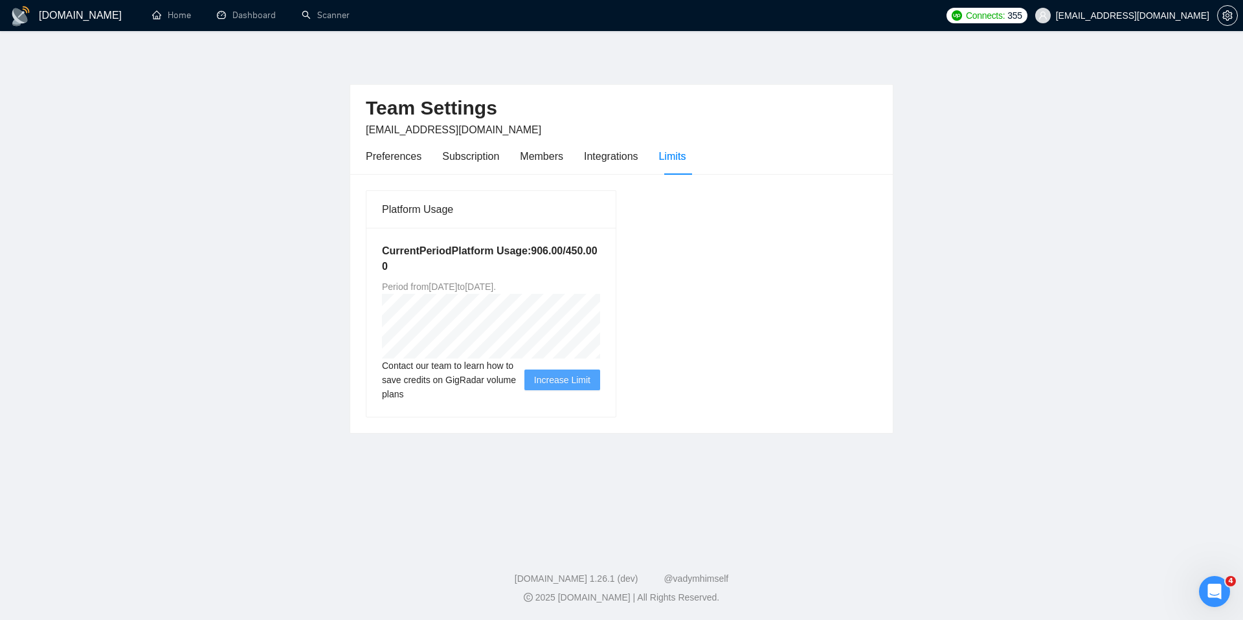
click at [660, 359] on div "Platform Usage Current Period Platform Usage: 906.00 / 450.00 0 Period from [DA…" at bounding box center [622, 304] width 522 height 228
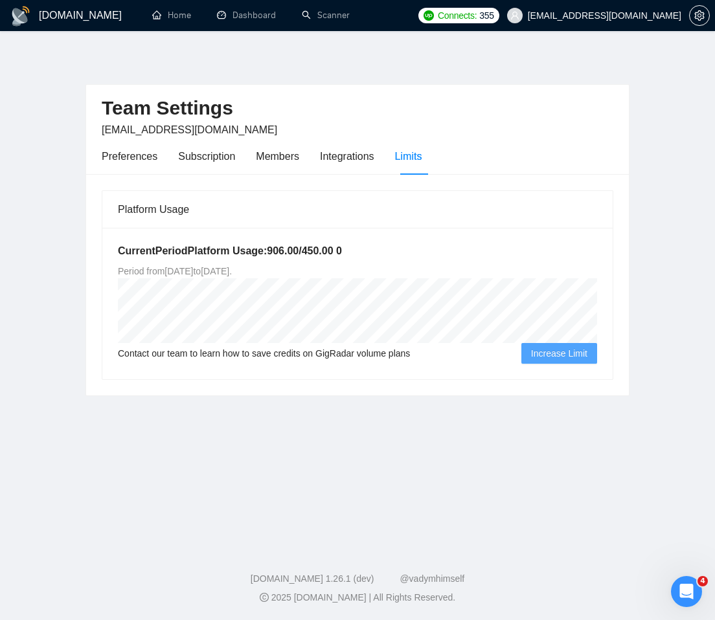
click at [550, 351] on span "Increase Limit" at bounding box center [559, 353] width 56 height 14
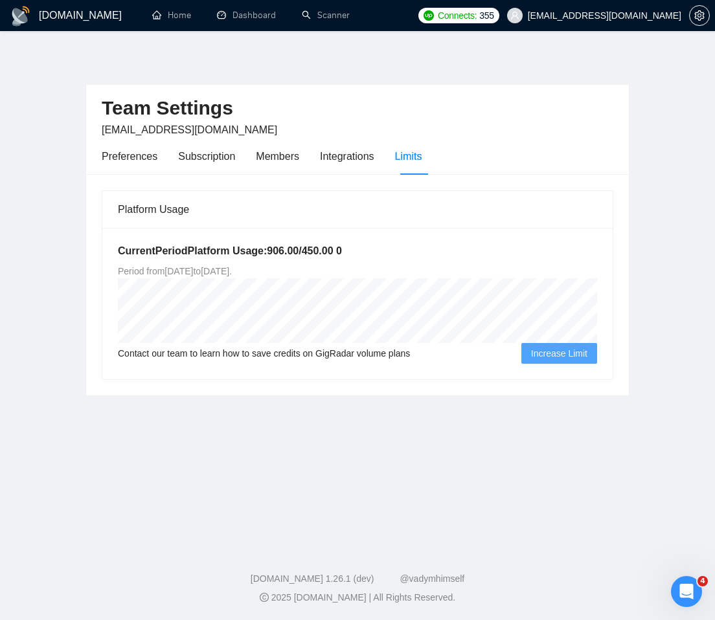
click at [570, 358] on span "Increase Limit" at bounding box center [559, 353] width 56 height 14
click at [560, 353] on span "Increase Limit" at bounding box center [559, 353] width 56 height 14
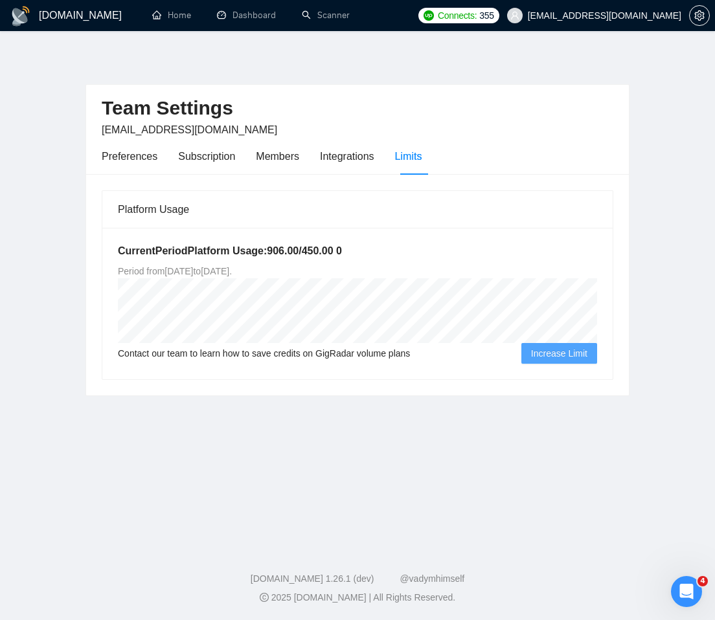
click at [571, 359] on span "Increase Limit" at bounding box center [559, 353] width 56 height 14
click at [578, 344] on button "Increase Limit" at bounding box center [559, 353] width 76 height 21
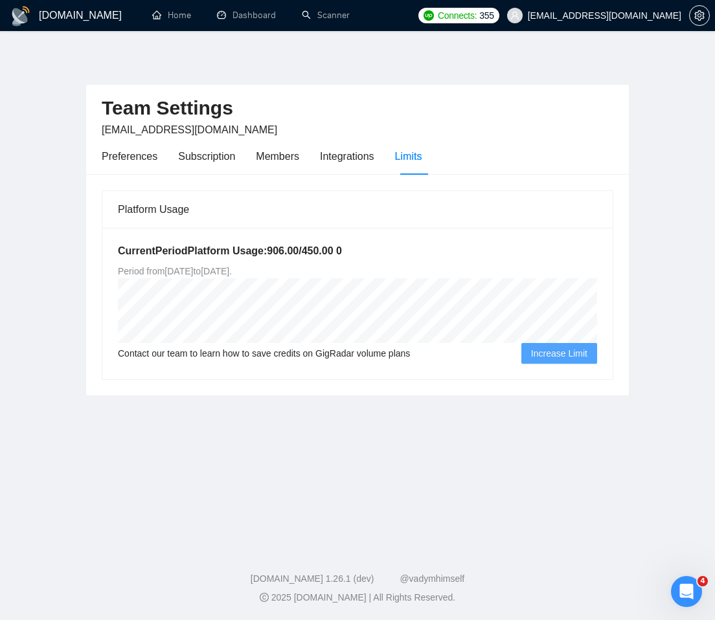
click at [576, 353] on span "Increase Limit" at bounding box center [559, 353] width 56 height 14
click at [577, 353] on span "Increase Limit" at bounding box center [559, 353] width 56 height 14
click at [550, 351] on span "Increase Limit" at bounding box center [559, 353] width 56 height 14
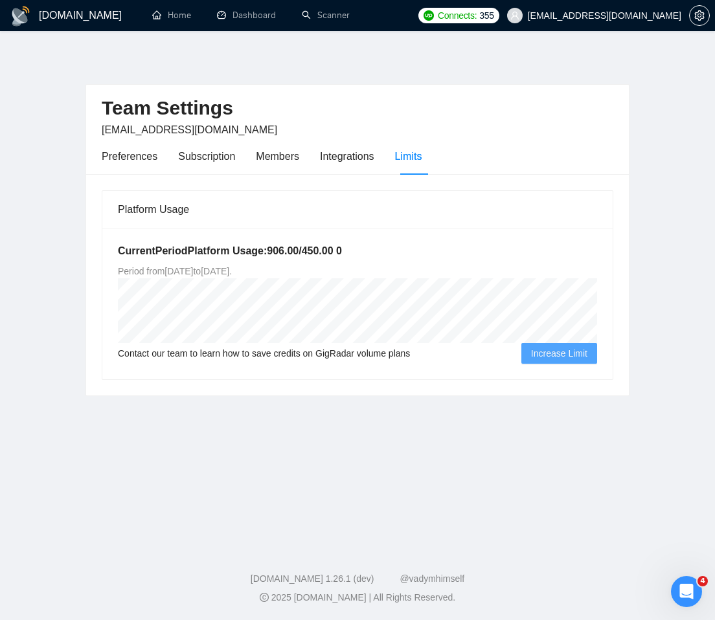
click at [546, 357] on span "Increase Limit" at bounding box center [559, 353] width 56 height 14
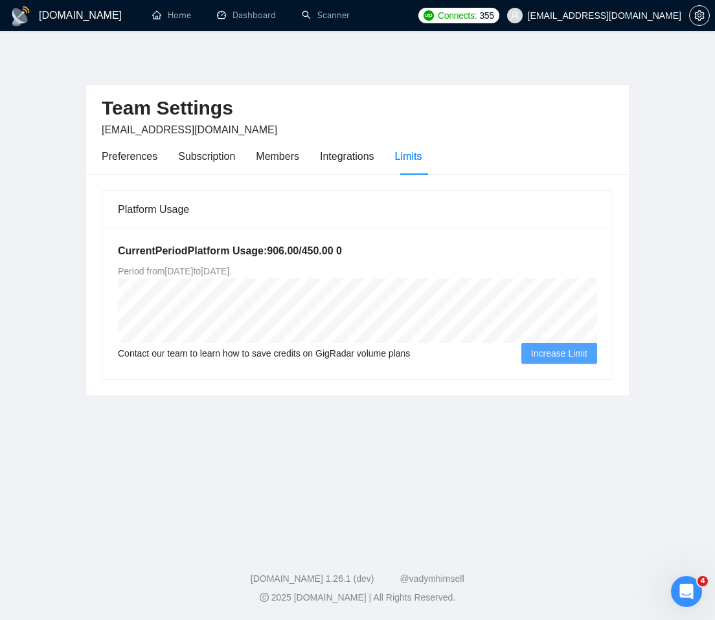
click at [555, 354] on span "Increase Limit" at bounding box center [559, 353] width 56 height 14
click at [558, 355] on span "Increase Limit" at bounding box center [559, 353] width 56 height 14
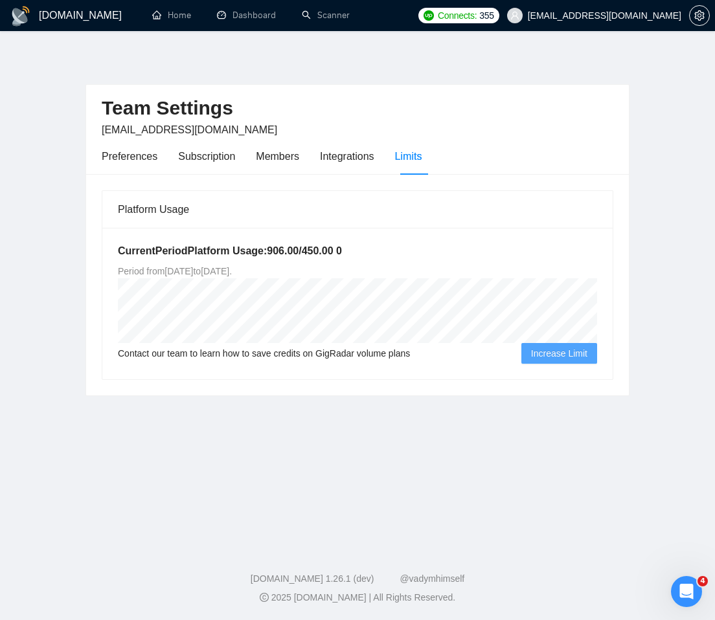
click at [657, 354] on main "Team Settings [EMAIL_ADDRESS][DOMAIN_NAME] Preferences Subscription Members Int…" at bounding box center [357, 286] width 673 height 469
click at [199, 150] on div "Subscription" at bounding box center [206, 156] width 57 height 16
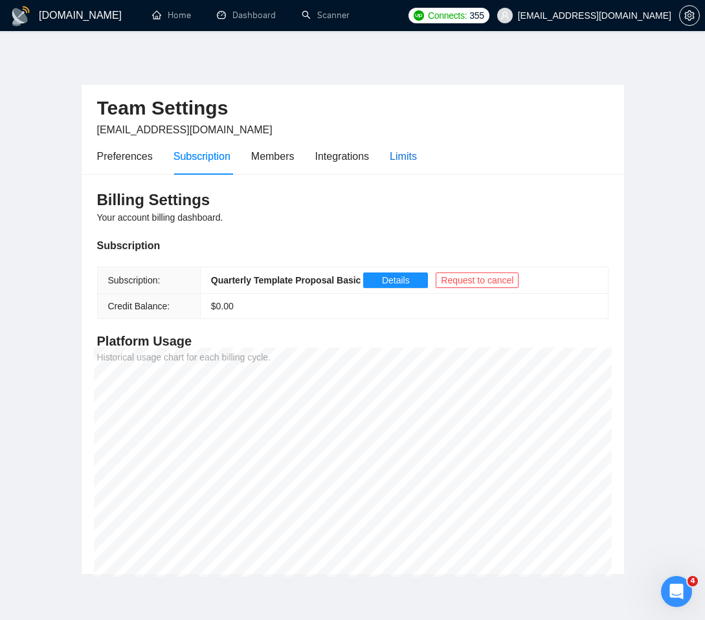
click at [399, 159] on div "Limits" at bounding box center [403, 156] width 27 height 16
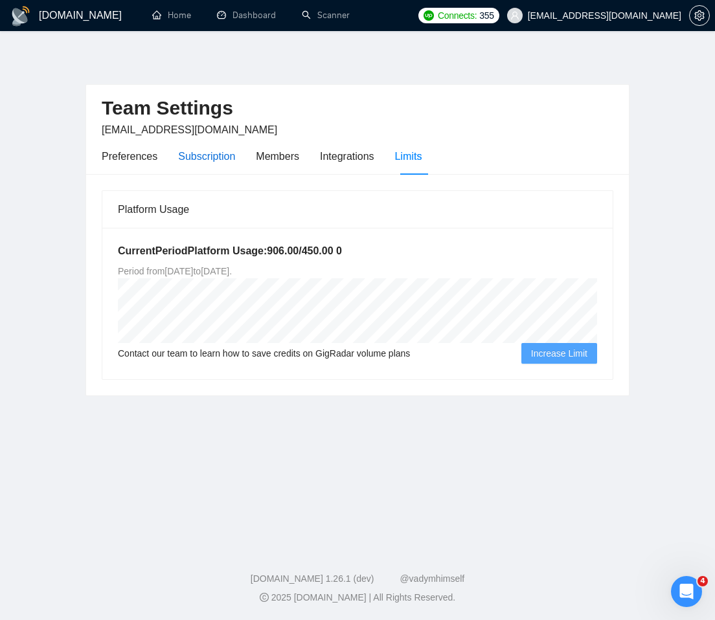
click at [218, 155] on div "Subscription" at bounding box center [206, 156] width 57 height 16
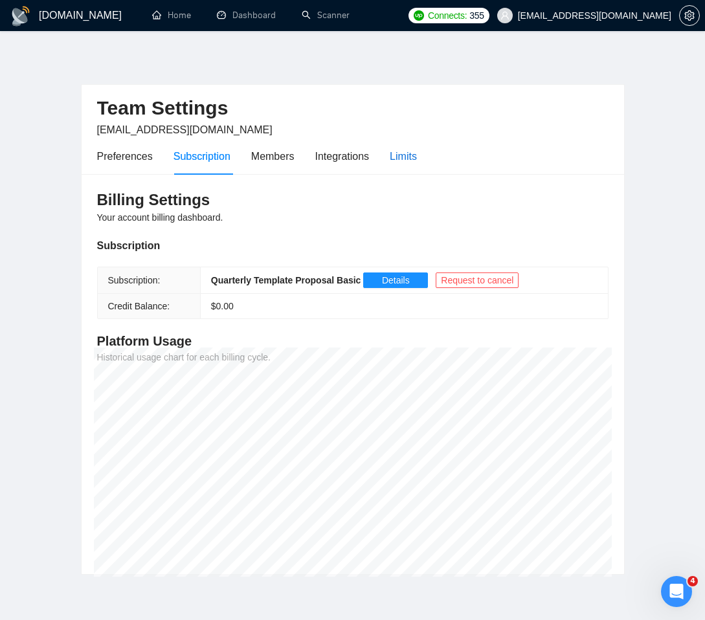
click at [403, 156] on div "Limits" at bounding box center [403, 156] width 27 height 16
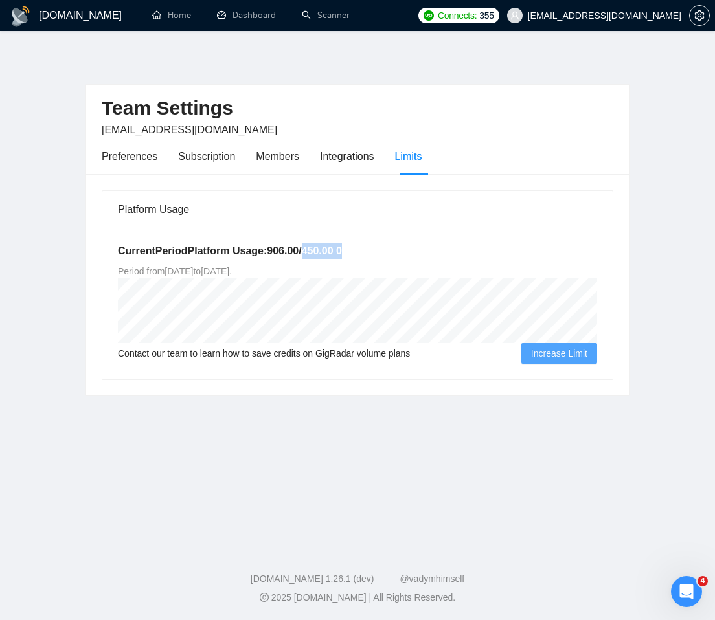
drag, startPoint x: 366, startPoint y: 251, endPoint x: 311, endPoint y: 247, distance: 55.1
click at [311, 247] on h5 "Current Period Platform Usage: 906.00 / 450.00 0" at bounding box center [357, 251] width 479 height 16
click at [565, 357] on span "Increase Limit" at bounding box center [559, 353] width 56 height 14
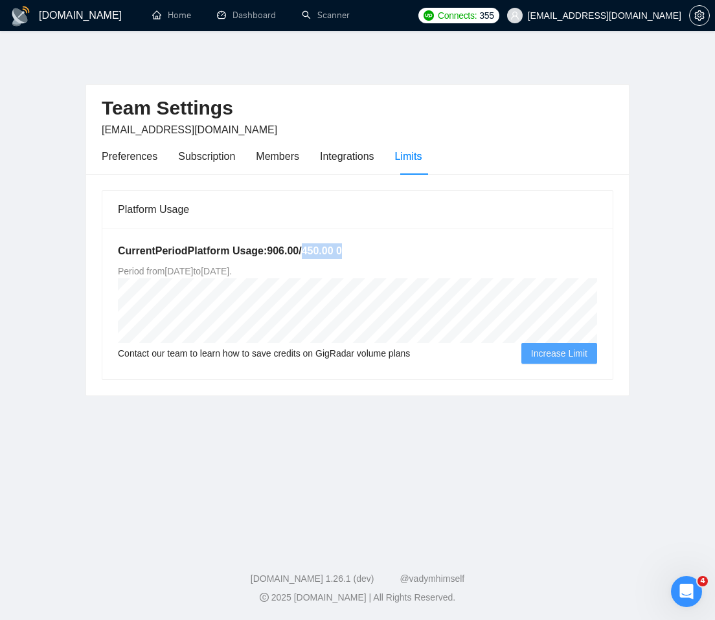
click at [565, 357] on span "Increase Limit" at bounding box center [559, 353] width 56 height 14
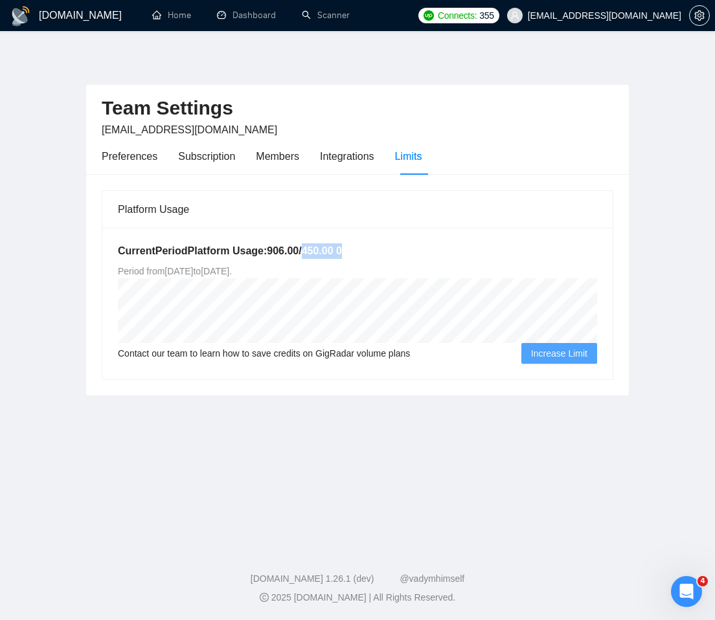
click at [565, 357] on span "Increase Limit" at bounding box center [559, 353] width 56 height 14
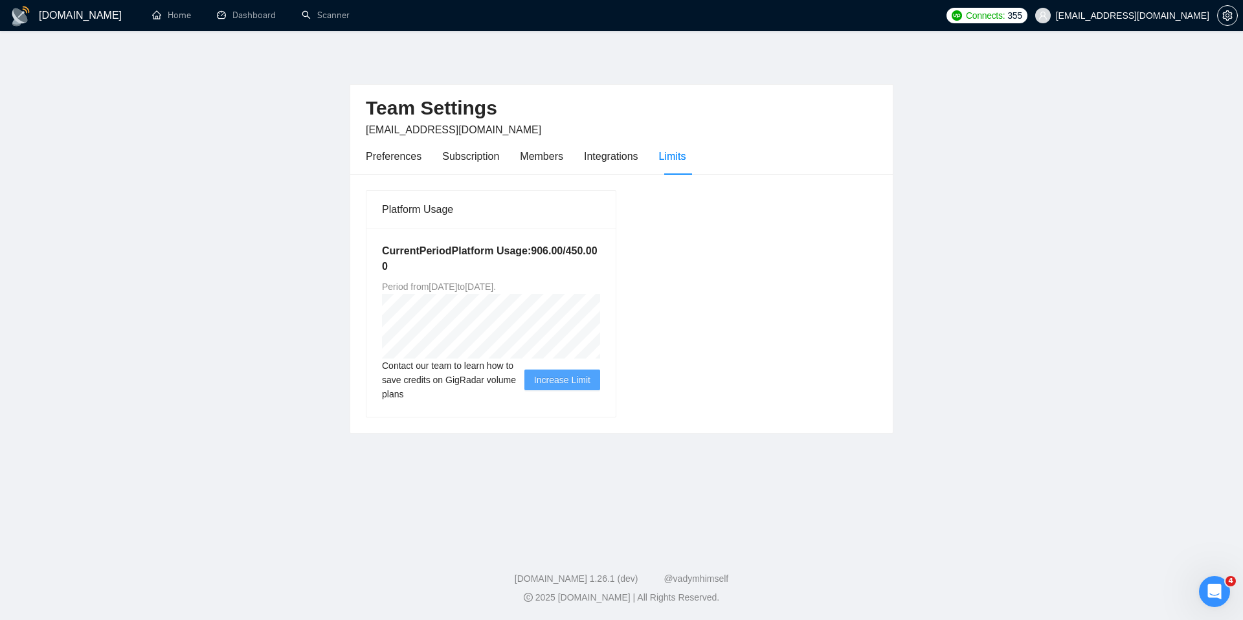
click at [166, 203] on main "Team Settings [EMAIL_ADDRESS][DOMAIN_NAME] Preferences Subscription Members Int…" at bounding box center [621, 286] width 1201 height 469
